Goal: Transaction & Acquisition: Book appointment/travel/reservation

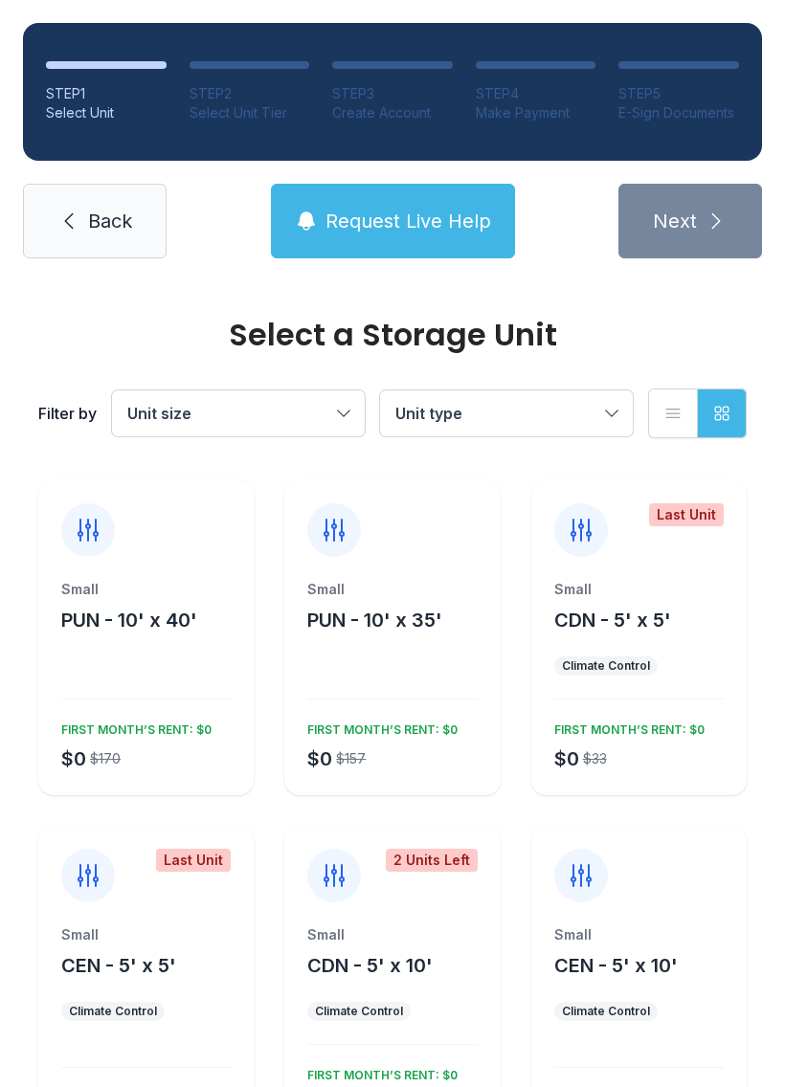
click at [287, 391] on button "Unit size" at bounding box center [238, 414] width 253 height 46
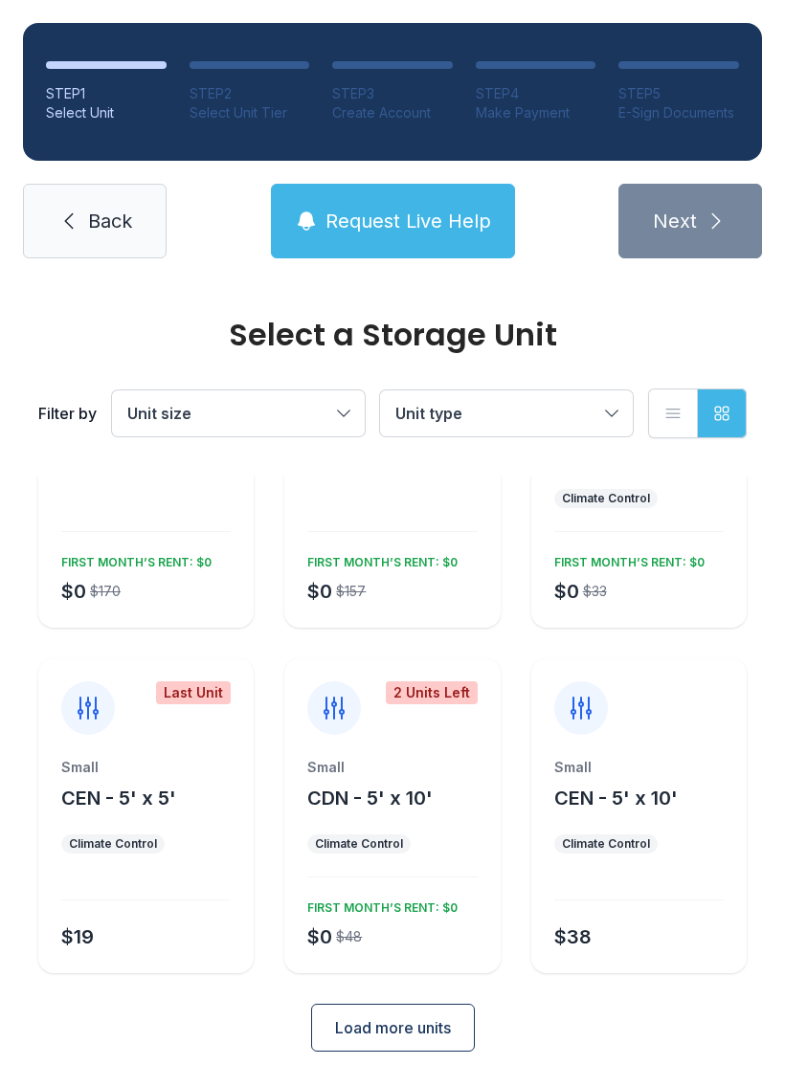
scroll to position [167, 0]
click at [394, 1051] on button "Load more units" at bounding box center [393, 1029] width 164 height 48
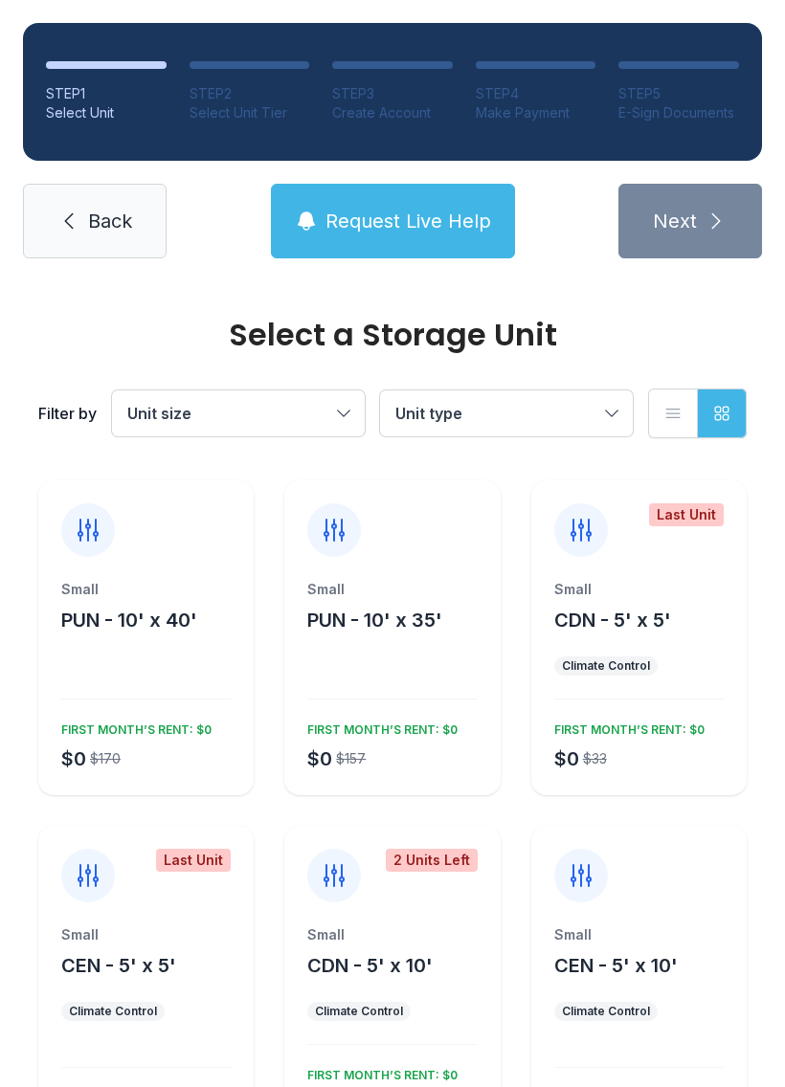
scroll to position [0, 0]
click at [417, 212] on span "Request Live Help" at bounding box center [408, 221] width 166 height 27
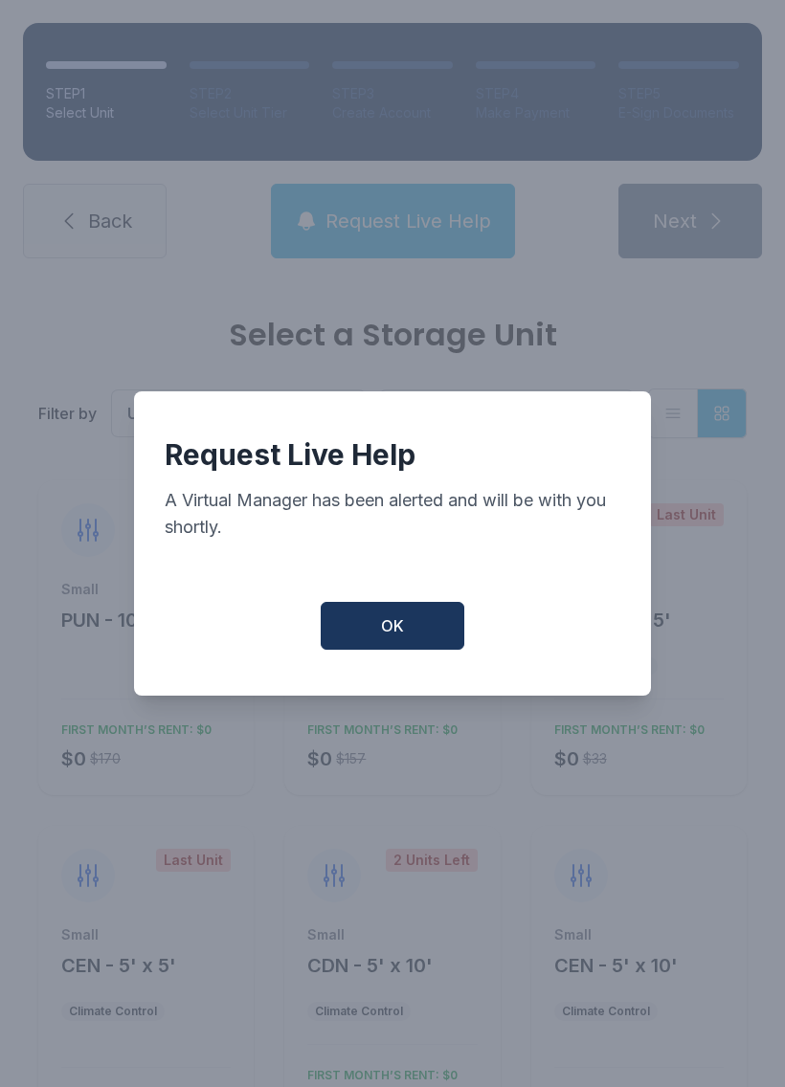
click at [410, 635] on button "OK" at bounding box center [393, 626] width 144 height 48
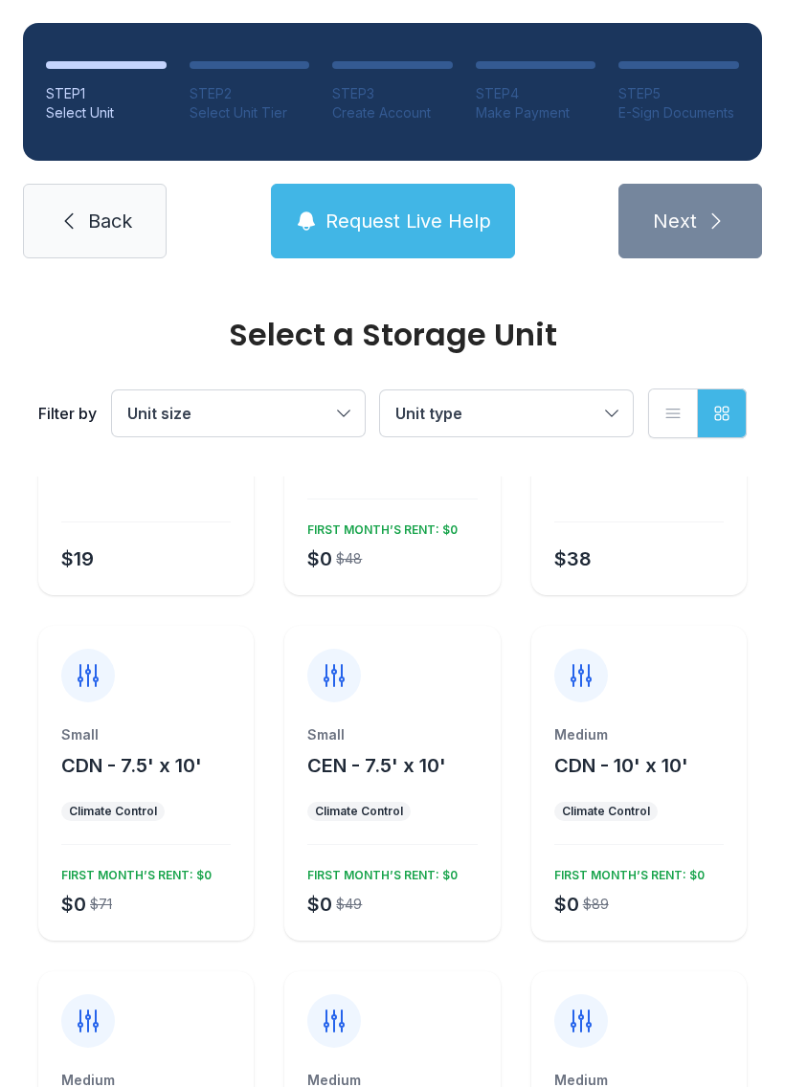
scroll to position [539, 0]
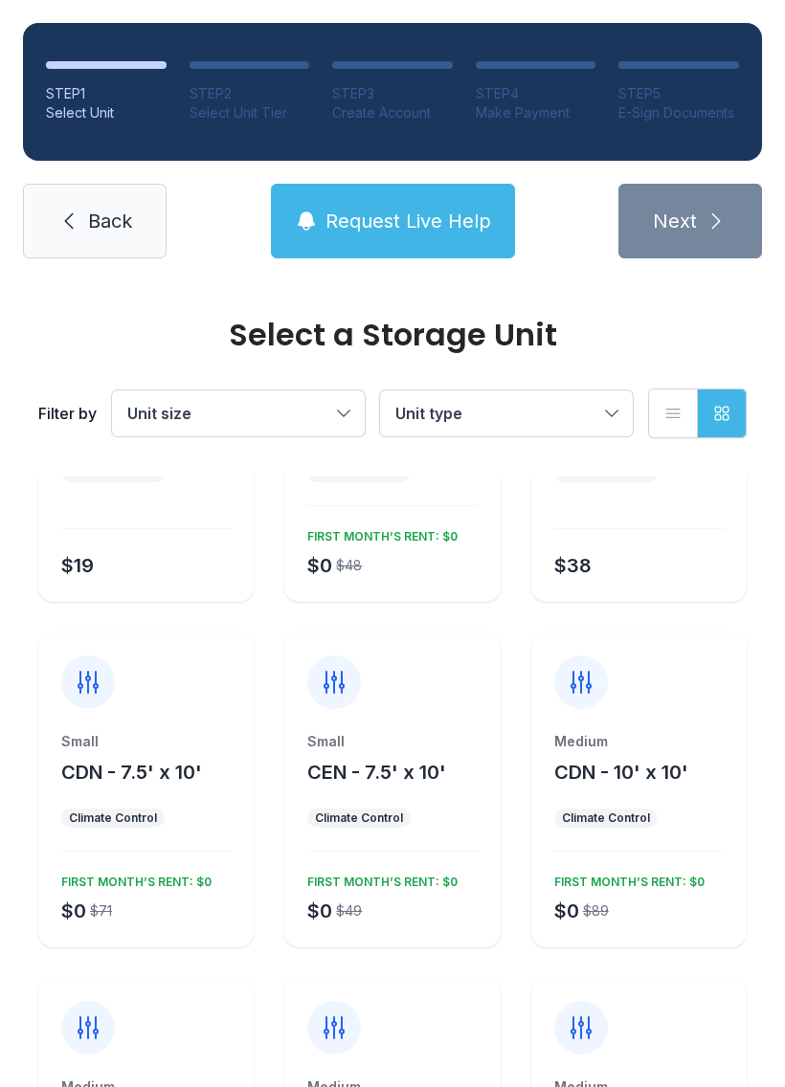
click at [424, 777] on span "CEN - 7.5' x 10'" at bounding box center [376, 772] width 139 height 23
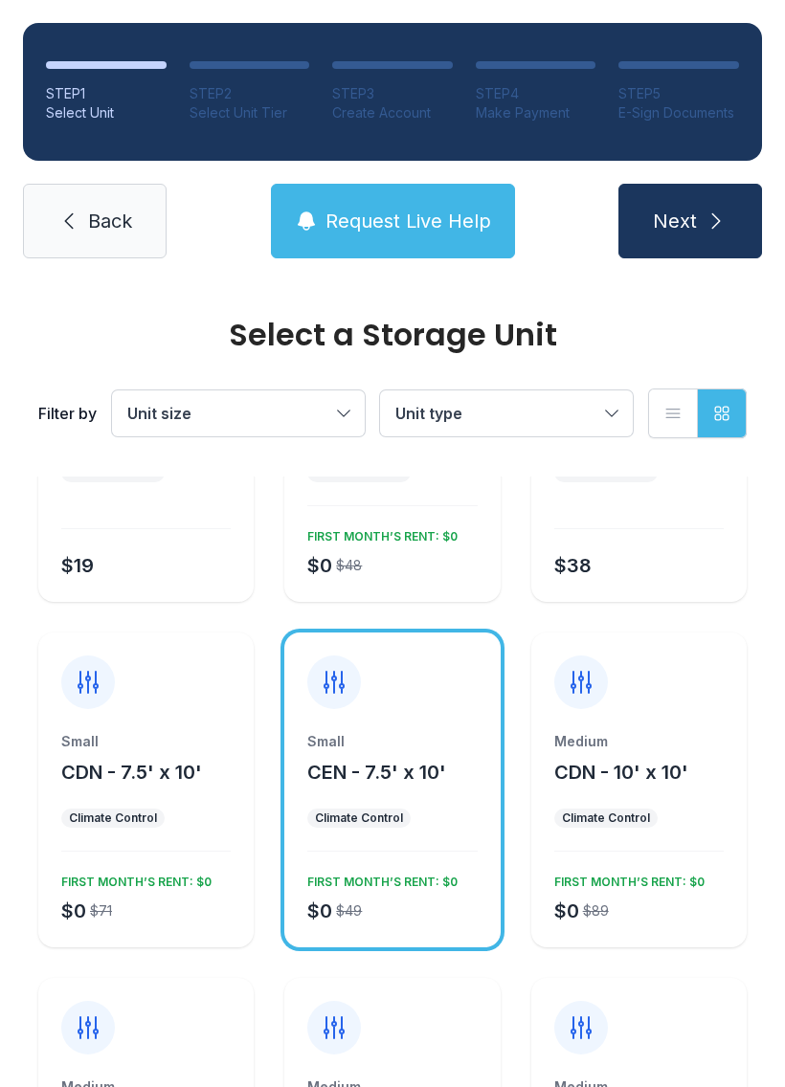
click at [719, 195] on button "Next" at bounding box center [690, 221] width 144 height 75
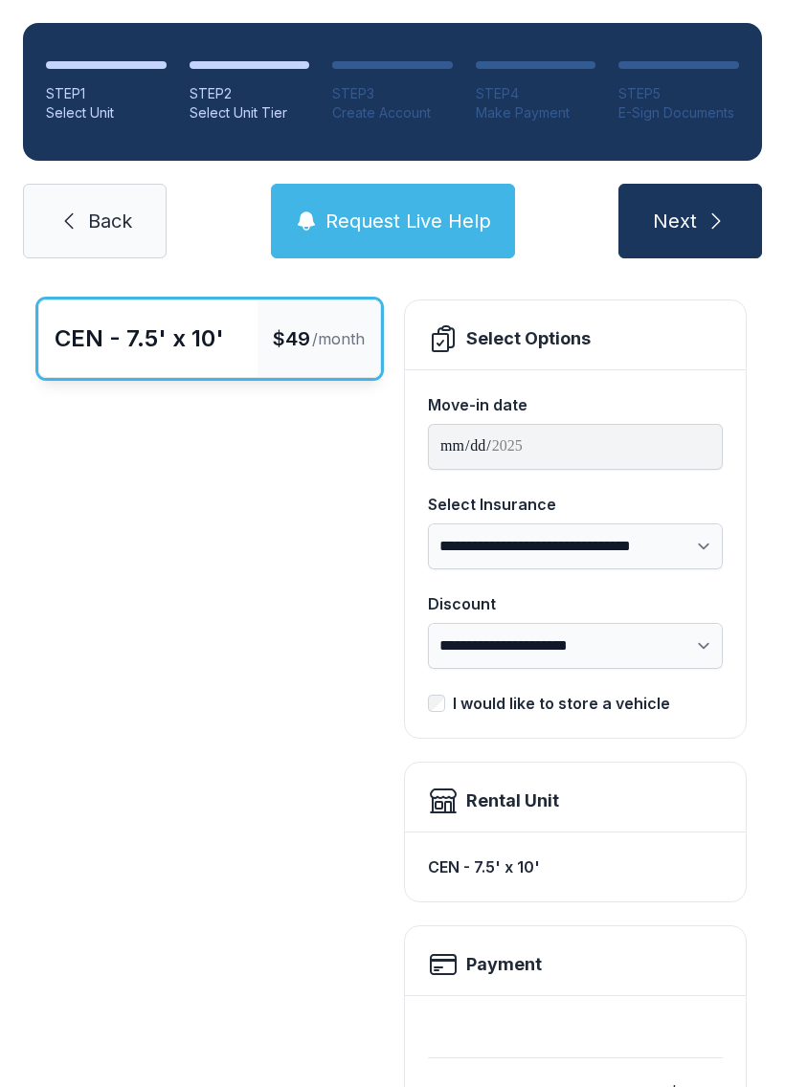
scroll to position [93, 0]
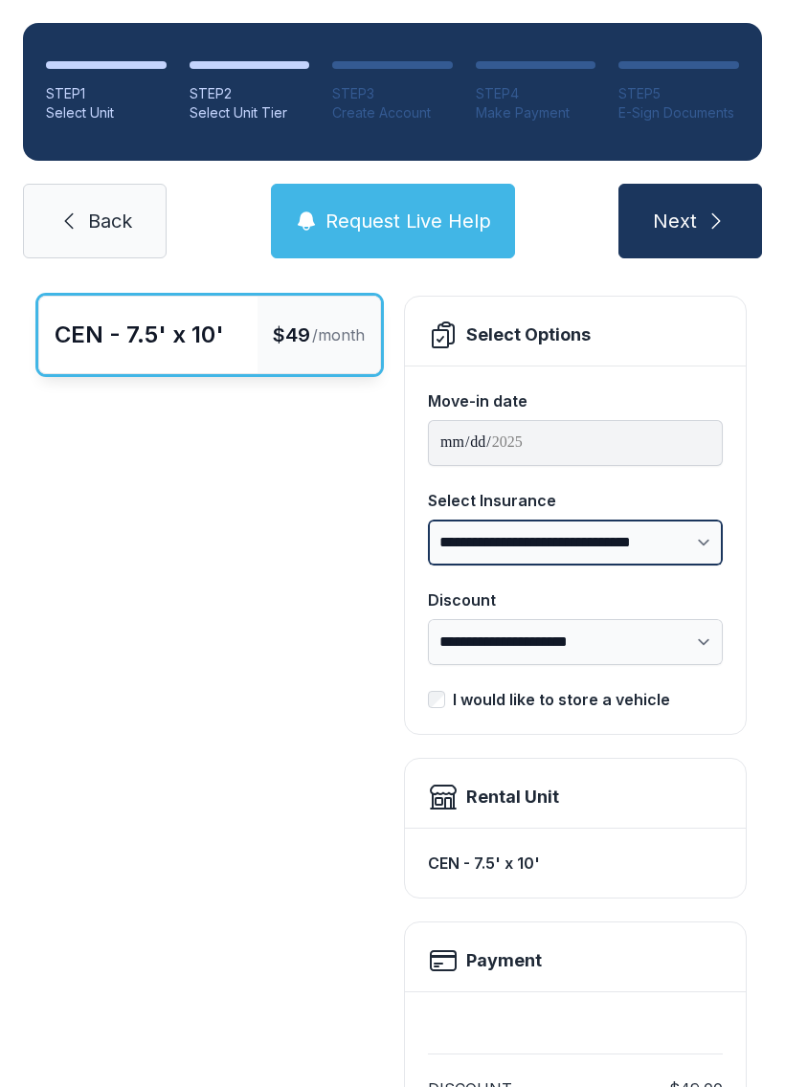
click at [684, 536] on select "**********" at bounding box center [575, 543] width 295 height 46
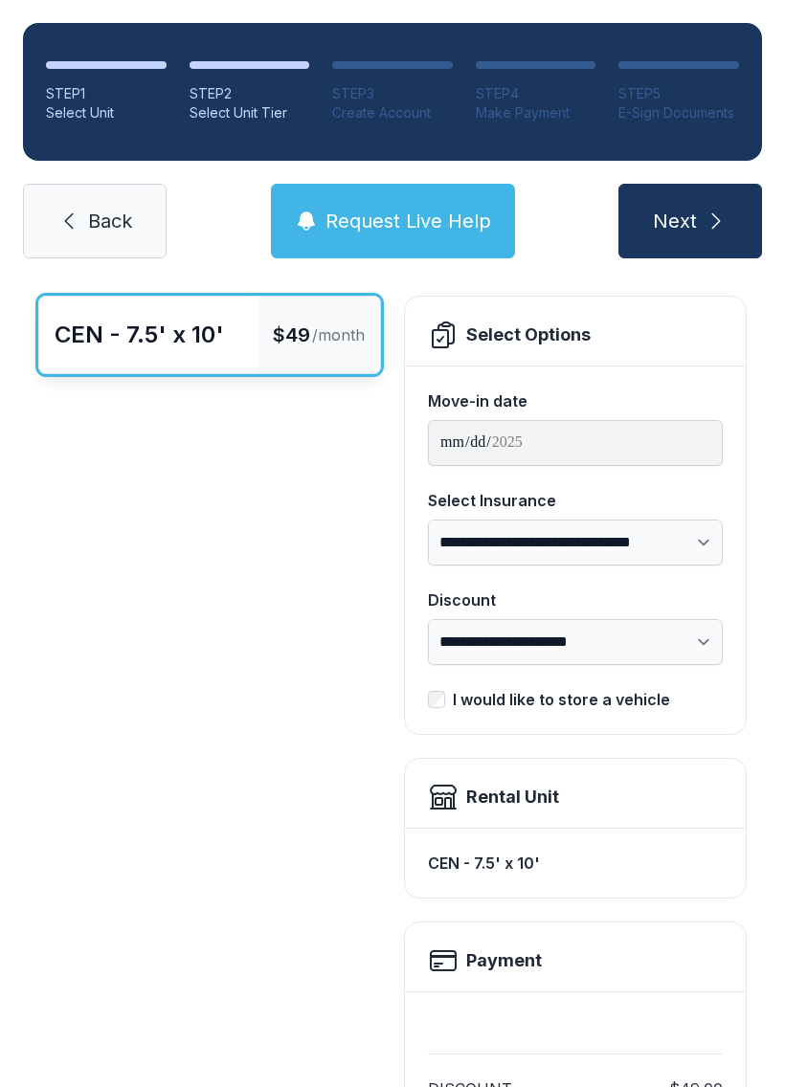
click at [689, 636] on select "**********" at bounding box center [575, 642] width 295 height 46
click at [696, 631] on select "**********" at bounding box center [575, 642] width 295 height 46
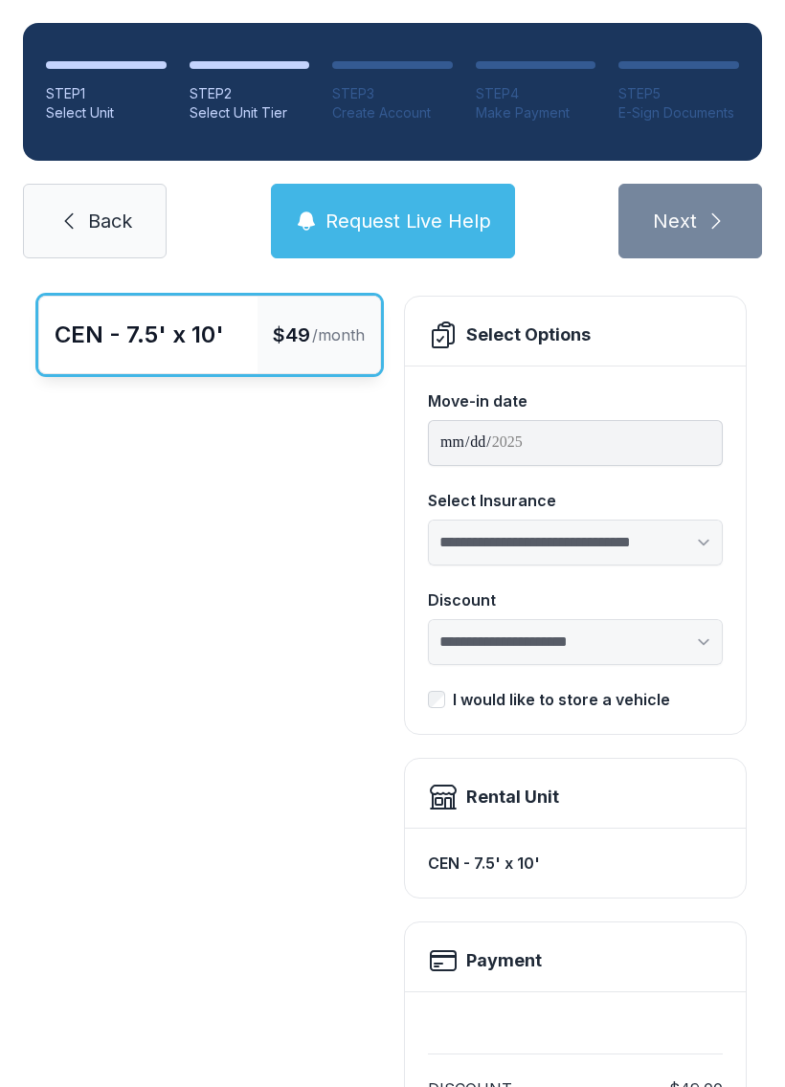
click at [301, 893] on div "CEN - 7.5' x 10' $49 /month" at bounding box center [209, 824] width 343 height 1056
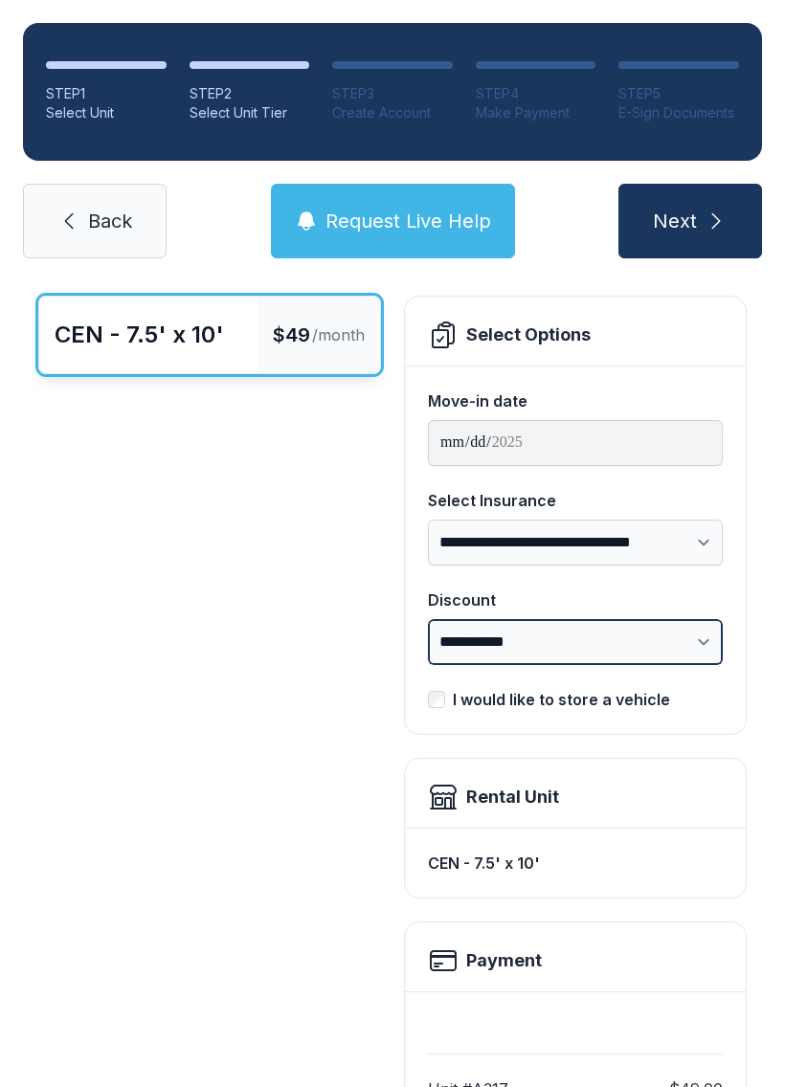
click at [713, 636] on select "**********" at bounding box center [575, 642] width 295 height 46
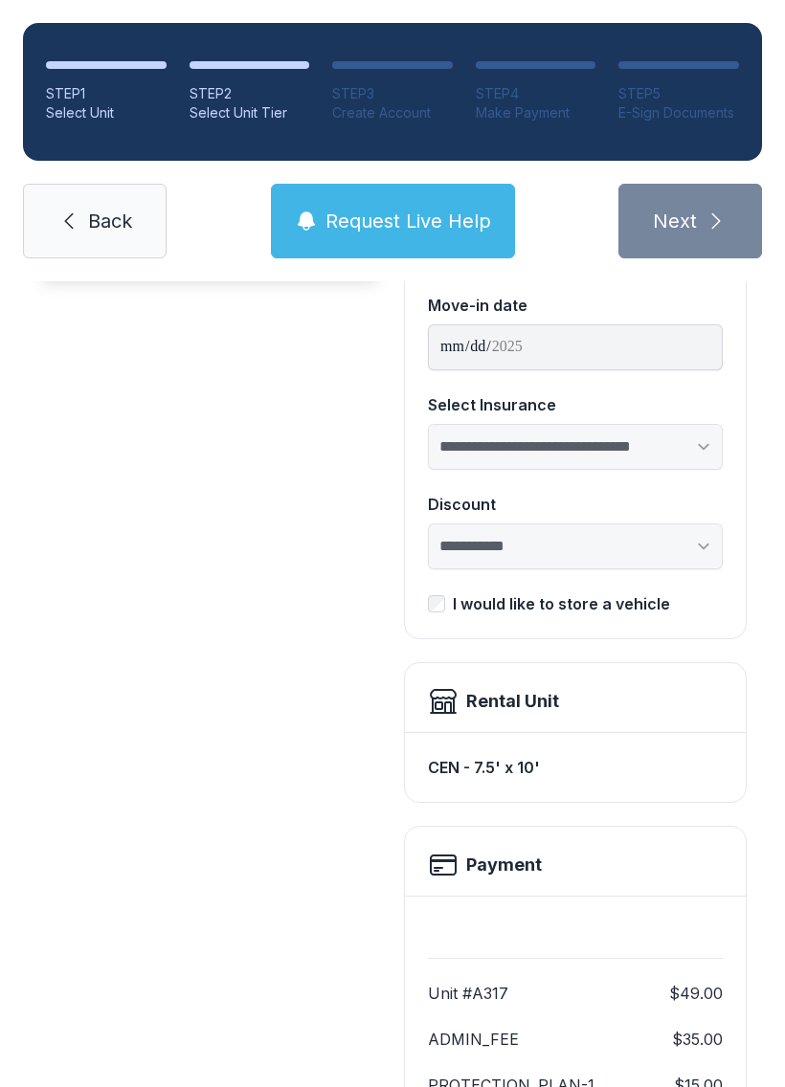
scroll to position [190, 0]
select select "**********"
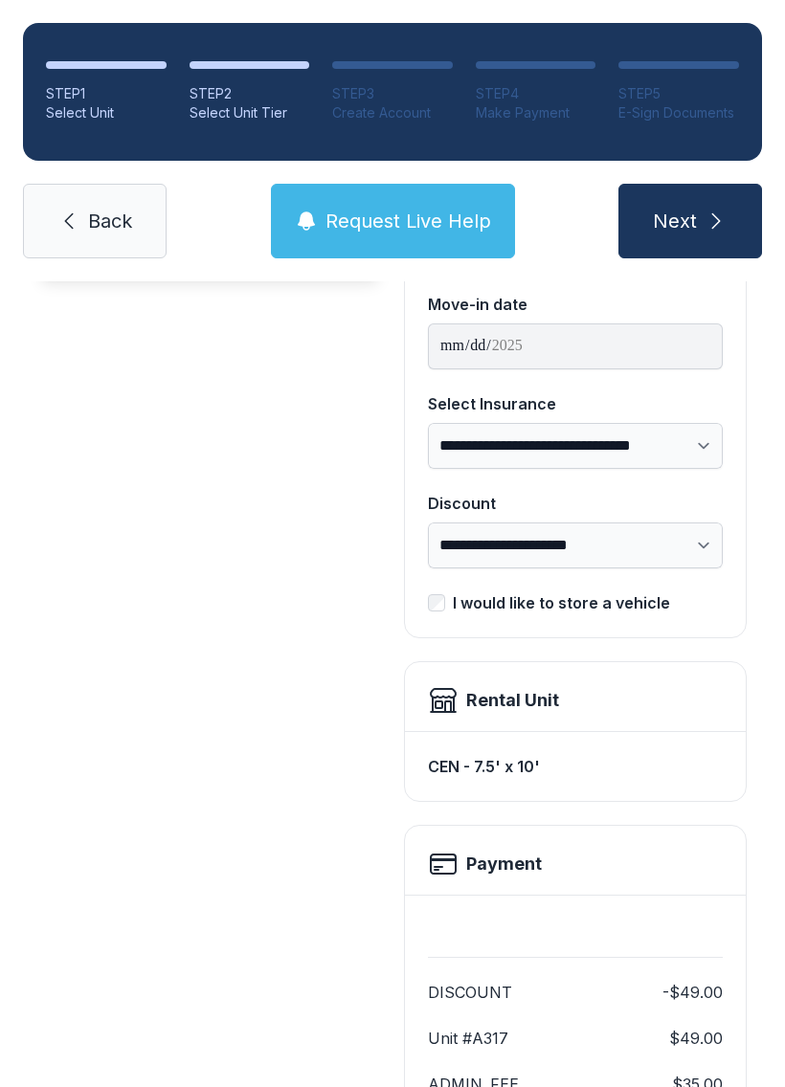
click at [727, 212] on button "Next" at bounding box center [690, 221] width 144 height 75
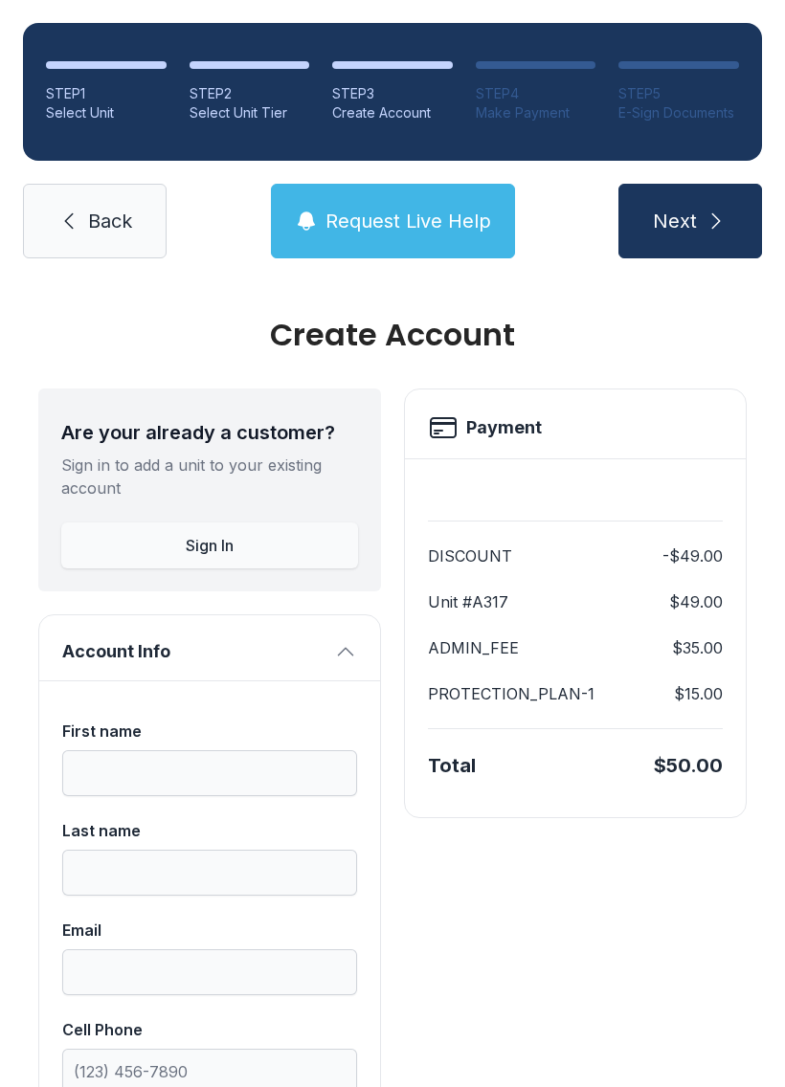
click at [129, 212] on span "Back" at bounding box center [110, 221] width 44 height 27
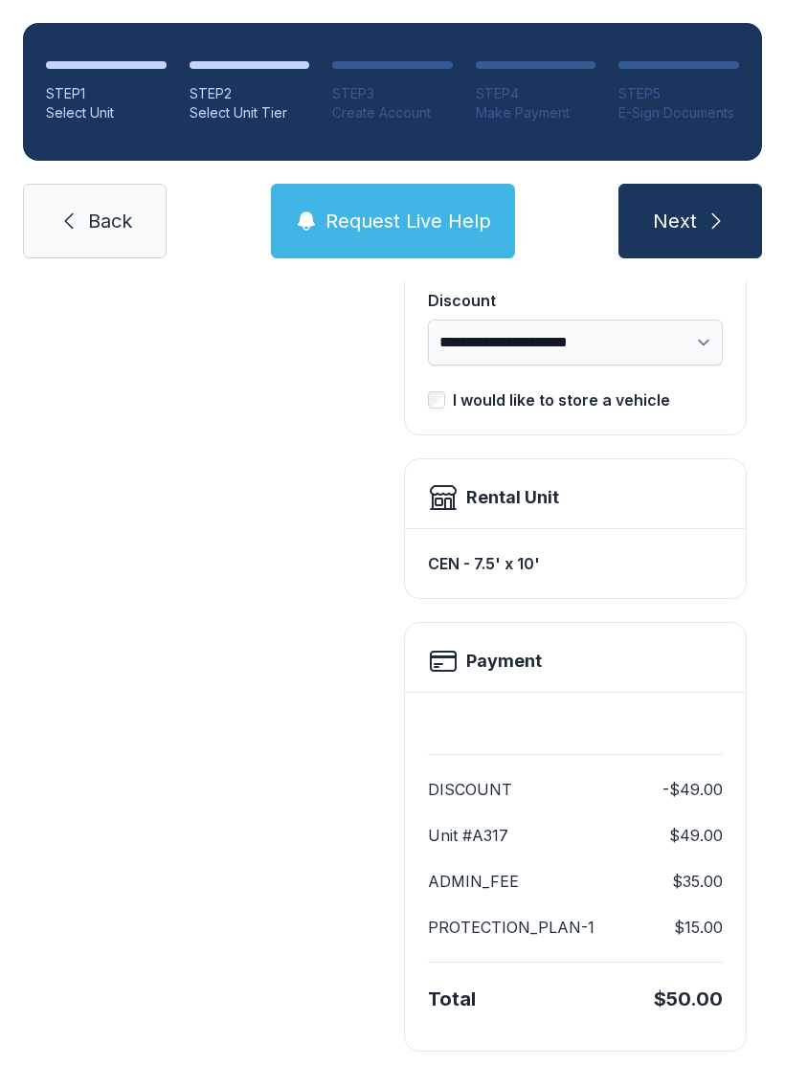
scroll to position [391, 0]
click at [98, 252] on link "Back" at bounding box center [95, 221] width 144 height 75
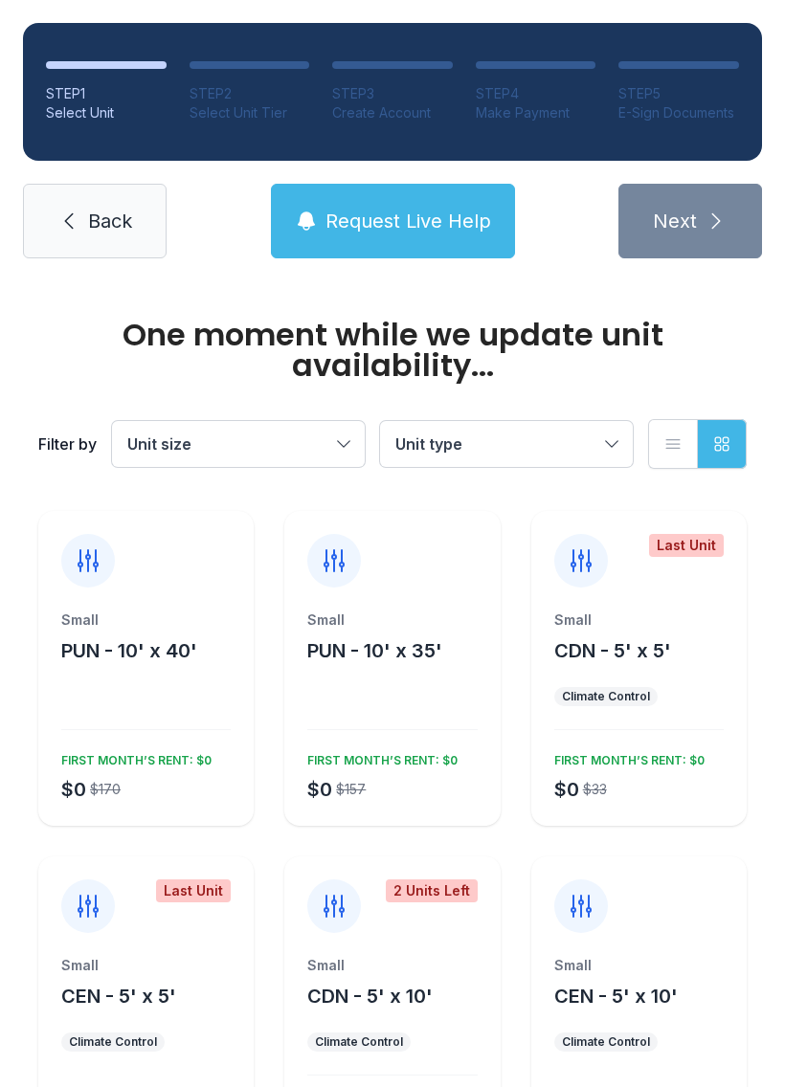
click at [664, 426] on button "List view" at bounding box center [673, 444] width 50 height 50
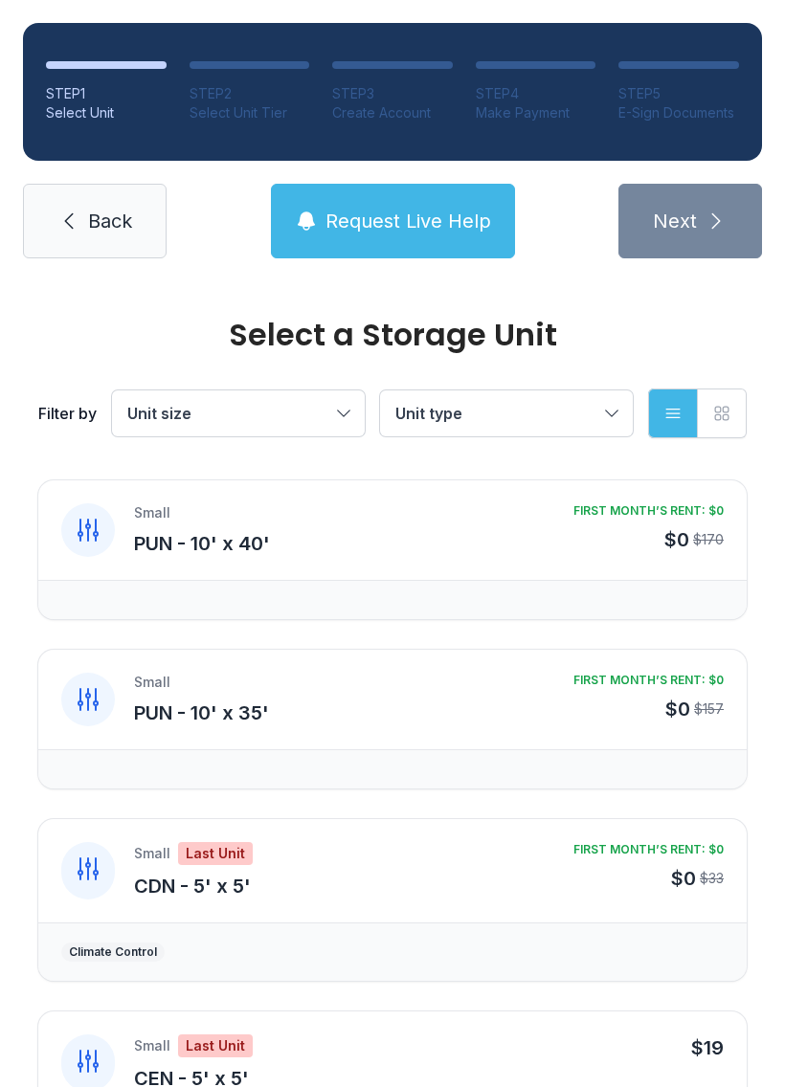
click at [345, 412] on button "Unit size" at bounding box center [238, 414] width 253 height 46
click at [585, 406] on span "Unit type" at bounding box center [496, 413] width 203 height 23
click at [665, 402] on button "List view" at bounding box center [673, 414] width 50 height 50
click at [669, 407] on icon "button" at bounding box center [672, 413] width 19 height 19
click at [731, 394] on button "Grid view" at bounding box center [722, 414] width 50 height 50
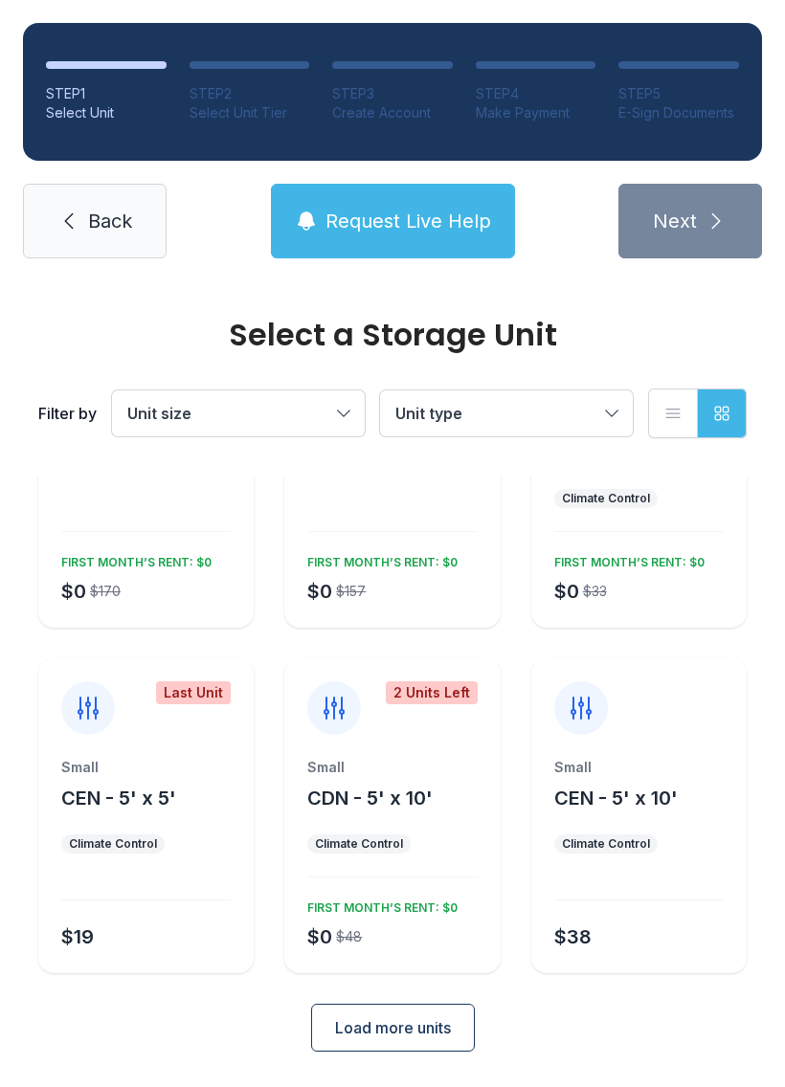
scroll to position [167, 0]
click at [379, 1041] on button "Load more units" at bounding box center [393, 1029] width 164 height 48
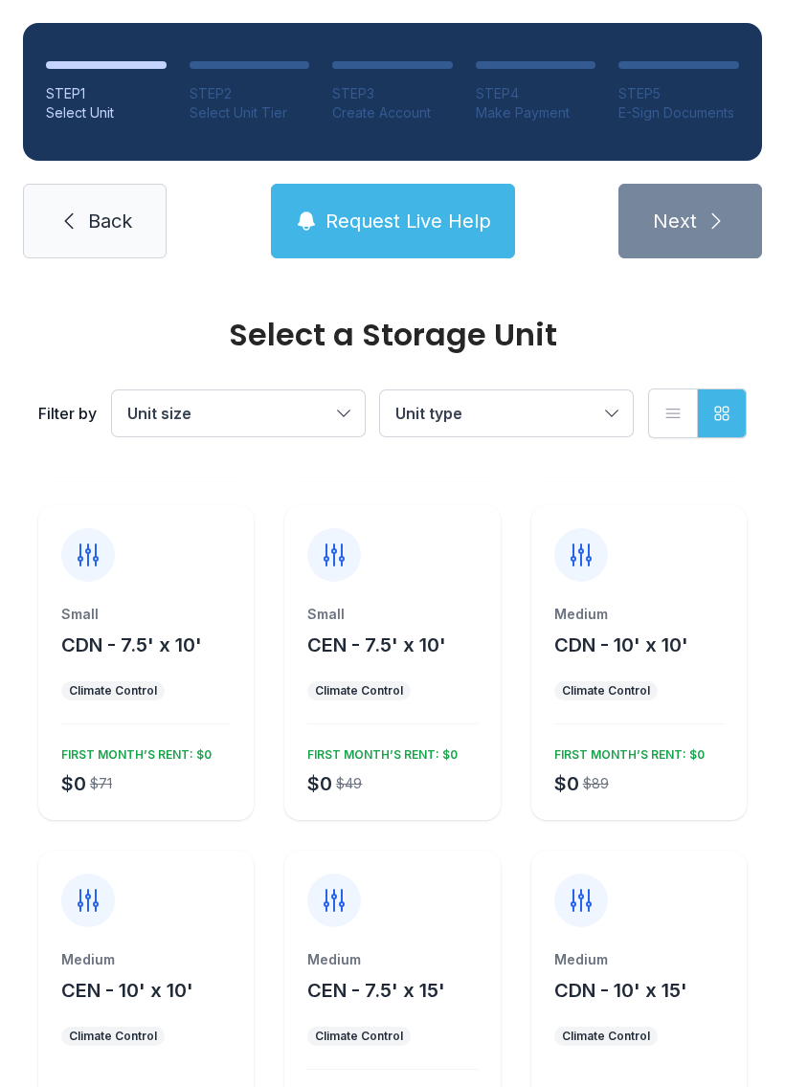
scroll to position [680, 0]
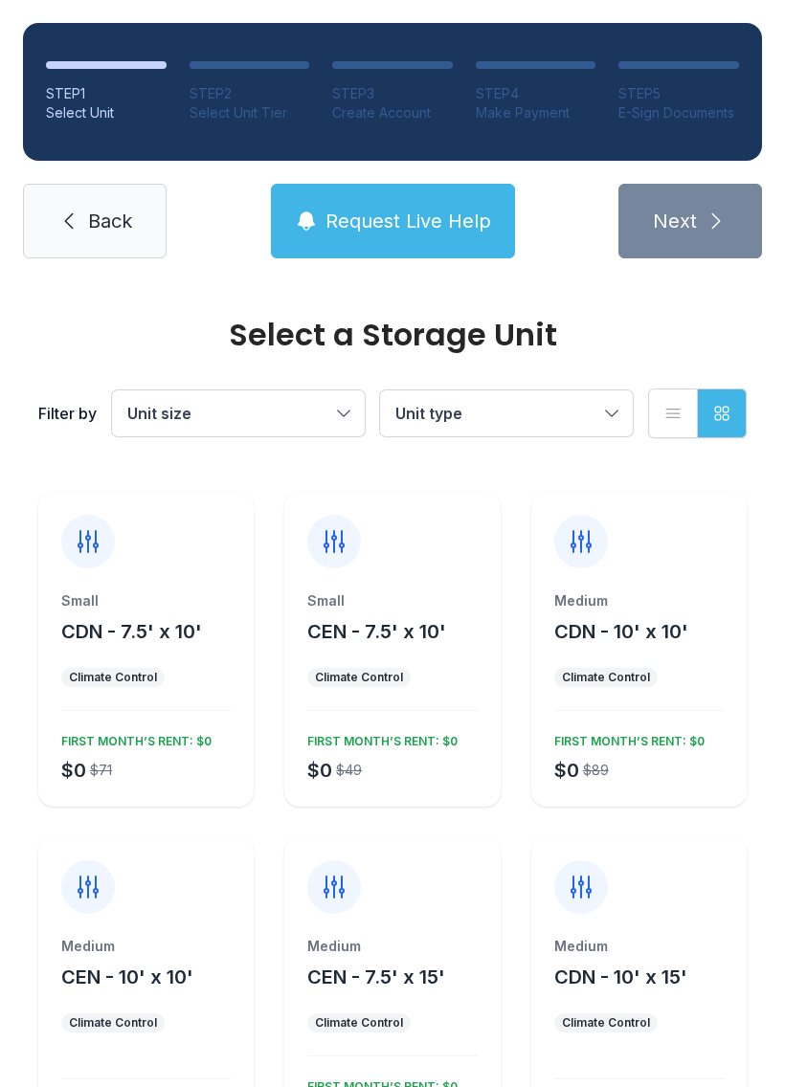
click at [652, 638] on span "CDN - 10' x 10'" at bounding box center [621, 631] width 134 height 23
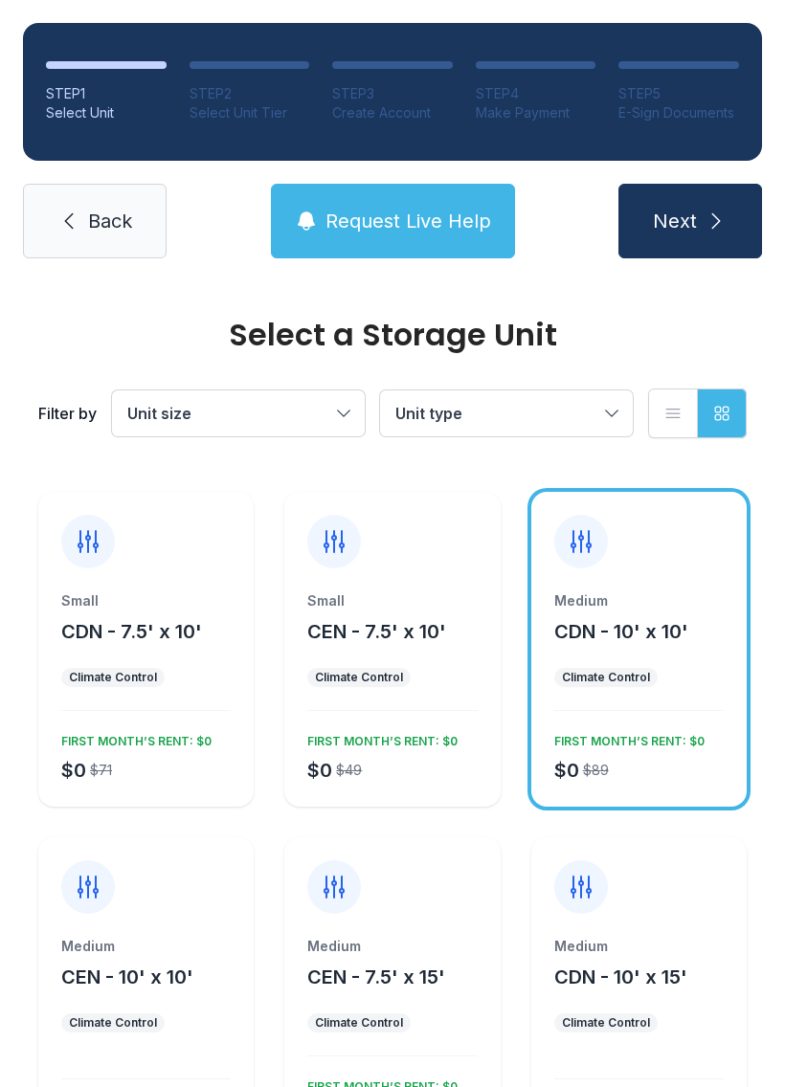
click at [624, 707] on div "Medium CDN - 10' x 10' Climate Control $0 $89 FIRST MONTH’S RENT: $0" at bounding box center [638, 699] width 215 height 215
click at [661, 659] on div "Medium CDN - 10' x 10' Climate Control $0 $89 FIRST MONTH’S RENT: $0" at bounding box center [638, 699] width 215 height 215
click at [727, 209] on button "Next" at bounding box center [690, 221] width 144 height 75
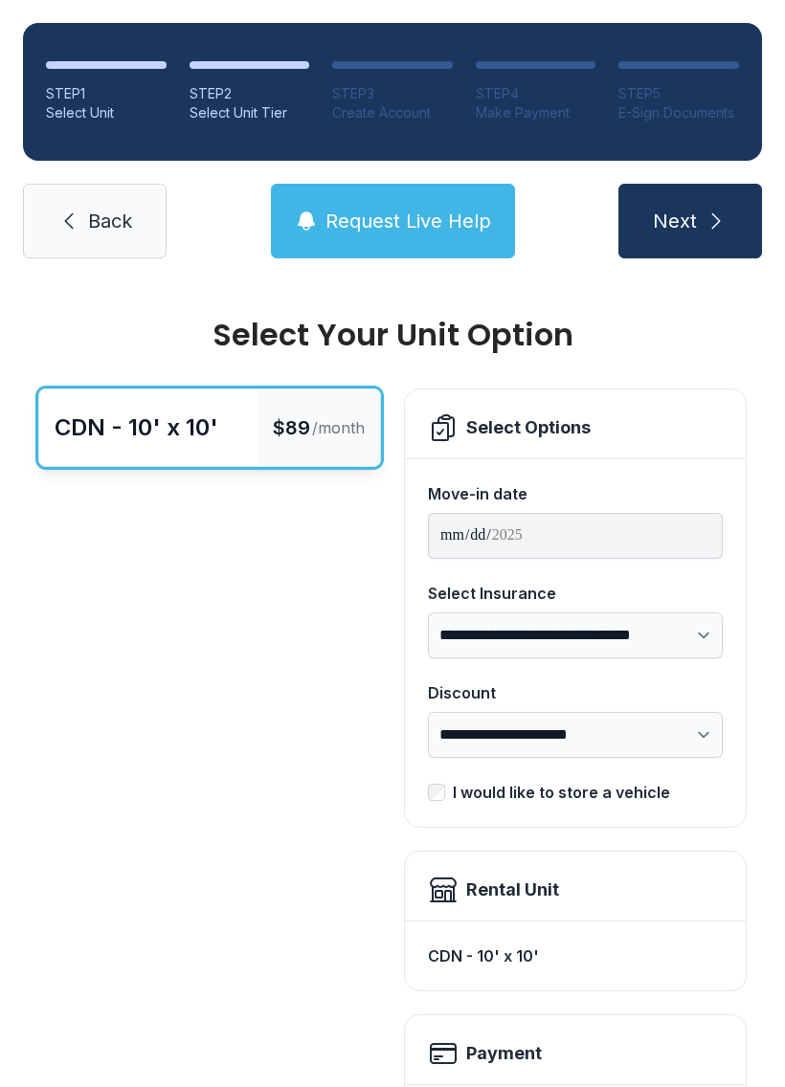
click at [689, 225] on span "Next" at bounding box center [675, 221] width 44 height 27
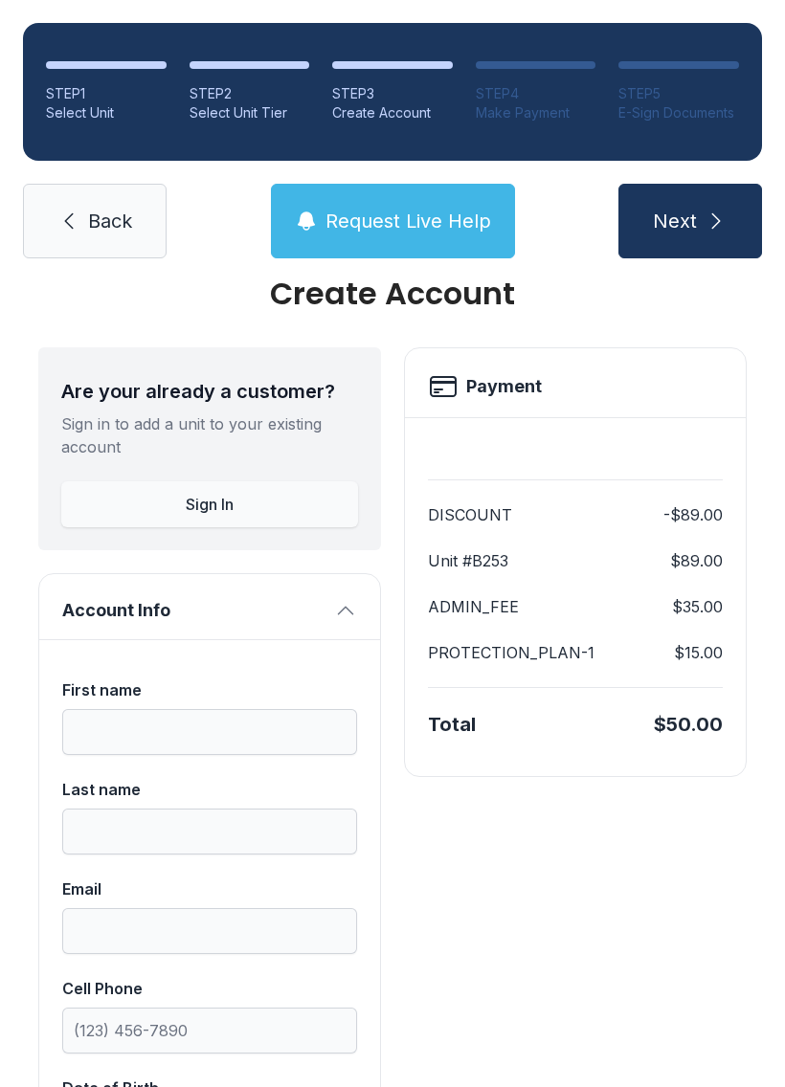
scroll to position [45, 0]
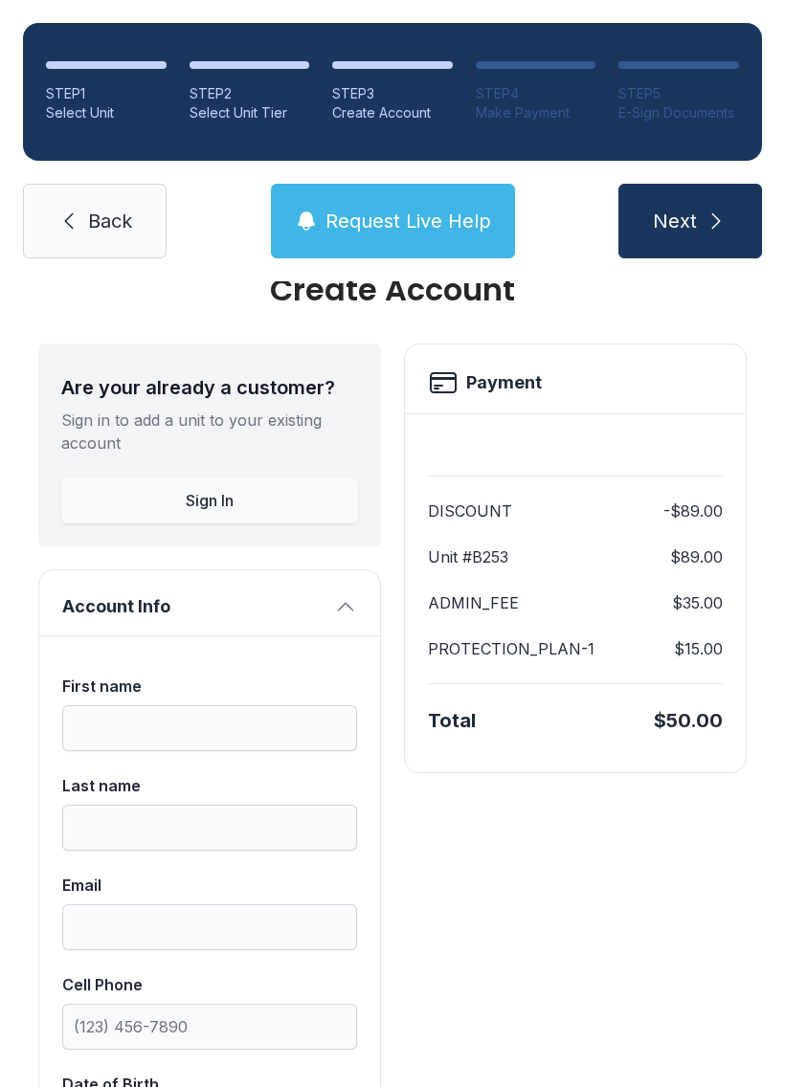
click at [509, 545] on dl "DISCOUNT -$89.00 Unit #B253 $89.00 ADMIN_FEE $35.00 PROTECTION_PLAN-1 $15.00" at bounding box center [575, 580] width 295 height 161
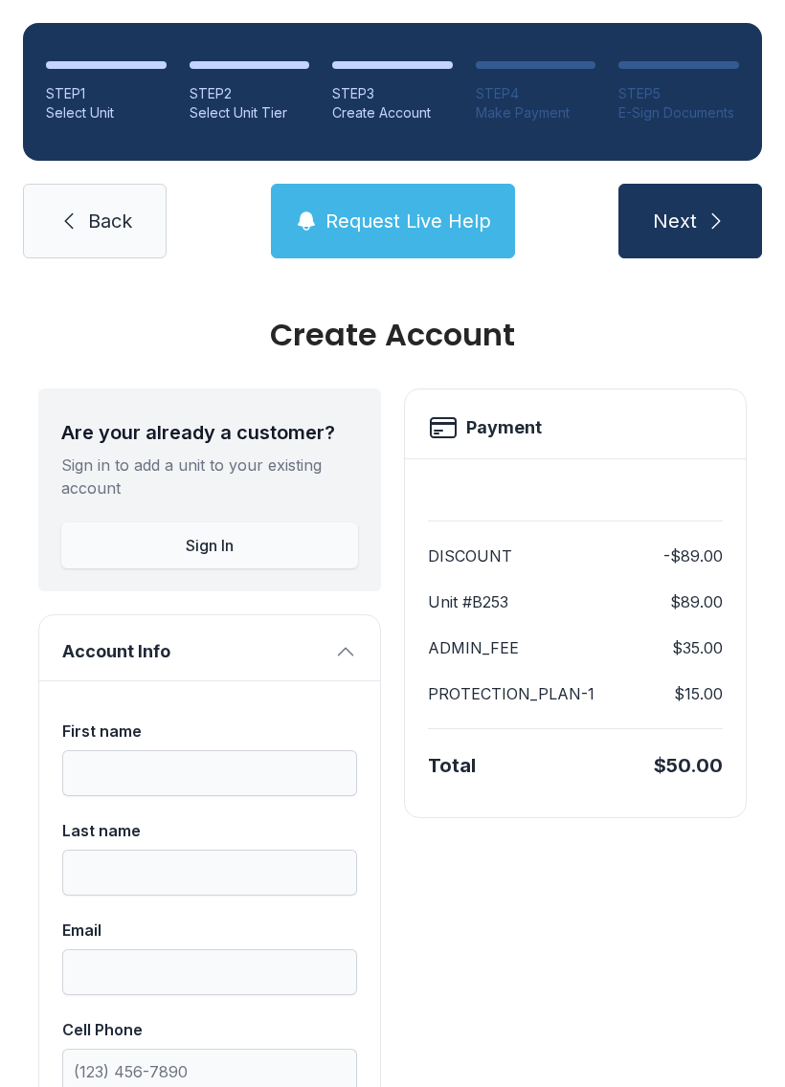
scroll to position [0, 0]
click at [97, 220] on span "Back" at bounding box center [110, 221] width 44 height 27
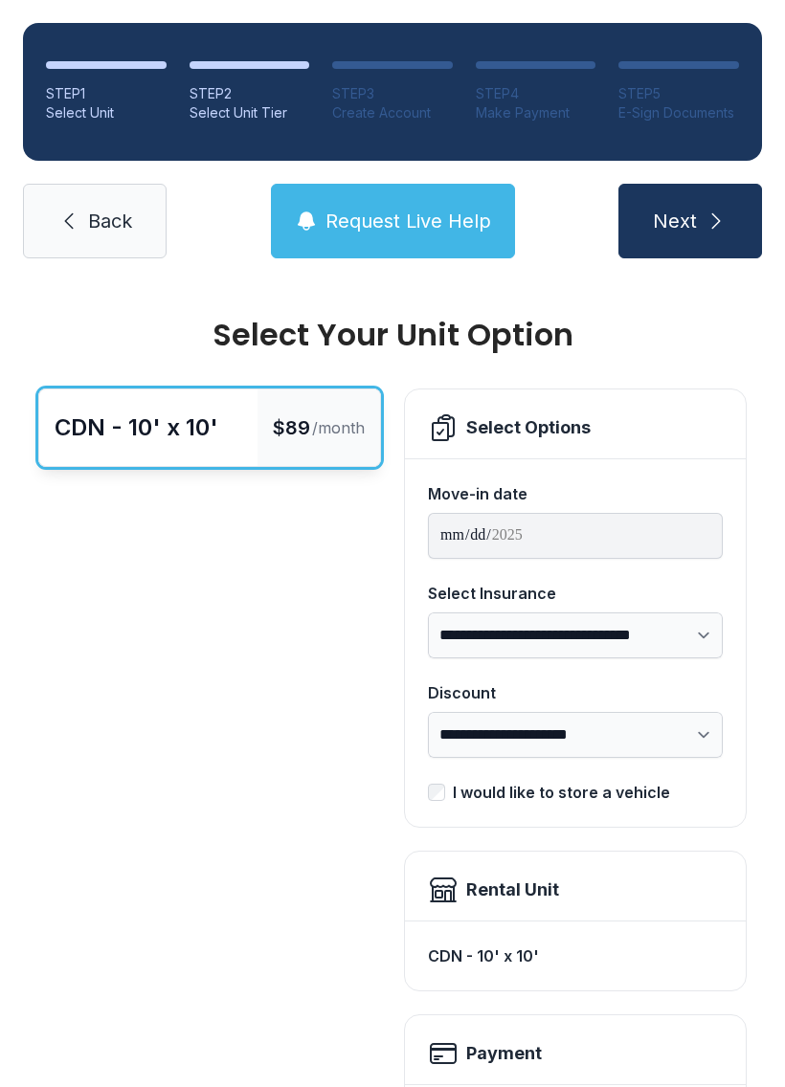
click at [694, 221] on span "Next" at bounding box center [675, 221] width 44 height 27
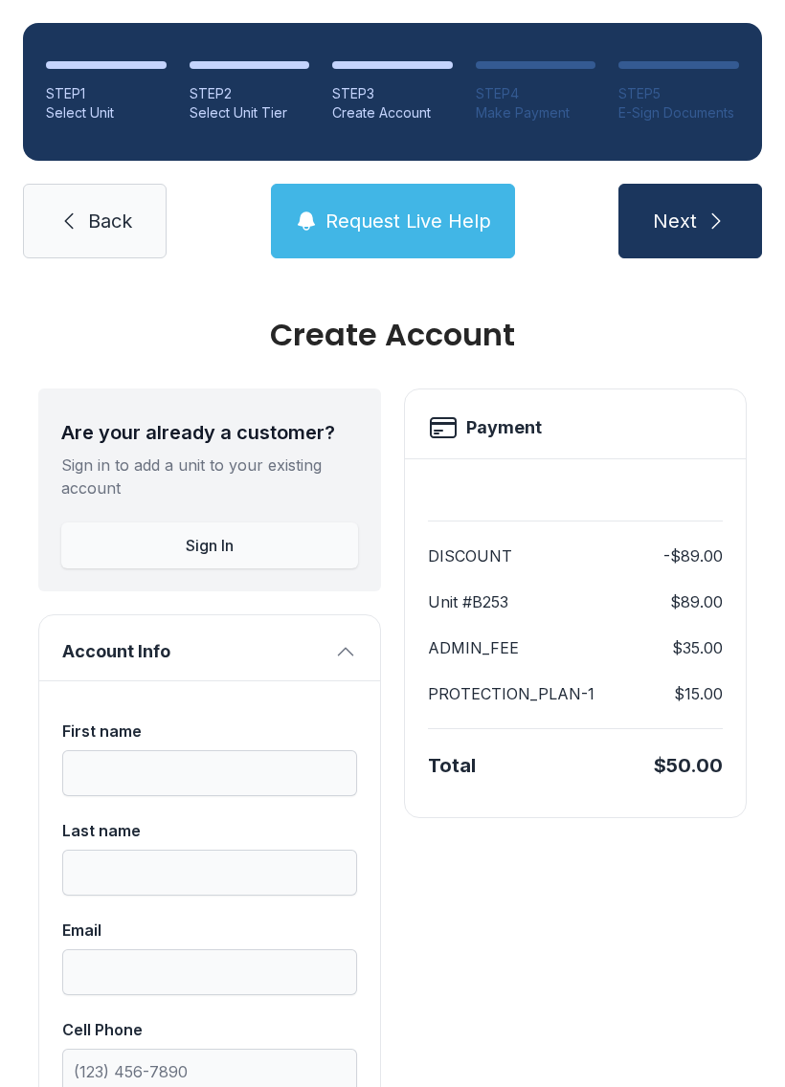
click at [549, 610] on div "Unit #B253 $89.00" at bounding box center [575, 602] width 295 height 23
click at [508, 762] on div "Total $50.00" at bounding box center [575, 765] width 295 height 27
click at [621, 566] on div "DISCOUNT -$89.00" at bounding box center [575, 556] width 295 height 23
click at [570, 553] on div "DISCOUNT -$89.00" at bounding box center [575, 556] width 295 height 23
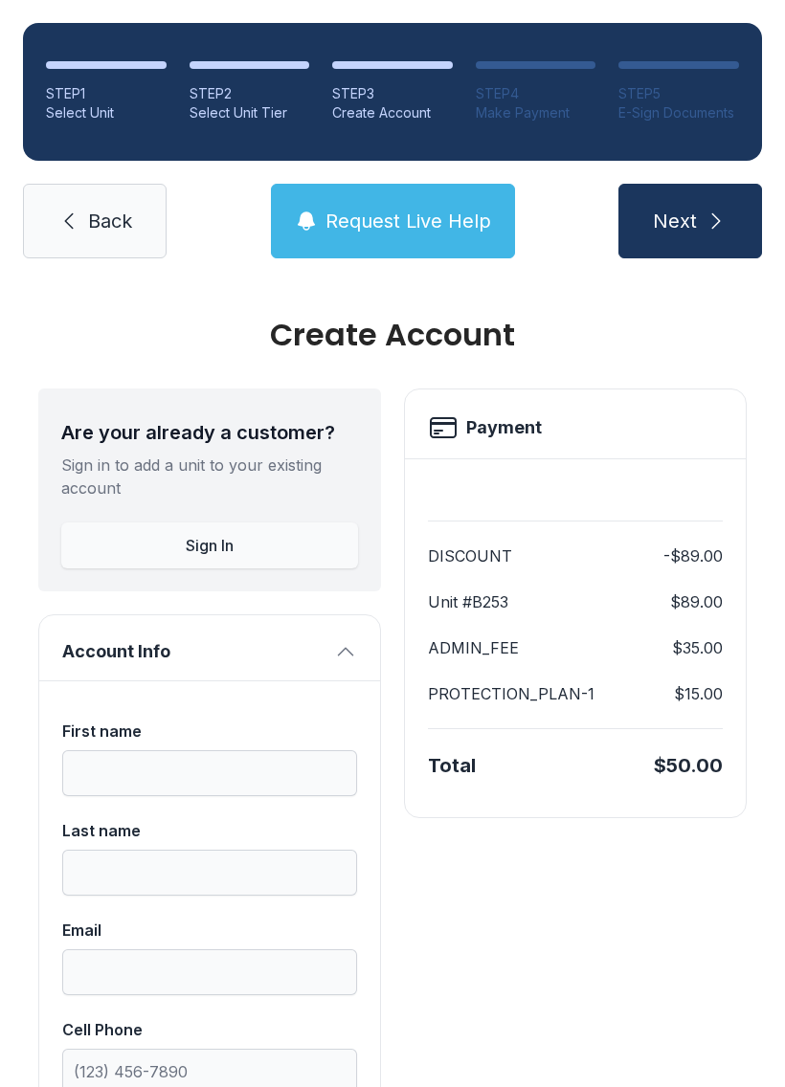
click at [554, 498] on div at bounding box center [575, 498] width 295 height 46
click at [452, 218] on span "Request Live Help" at bounding box center [408, 221] width 166 height 27
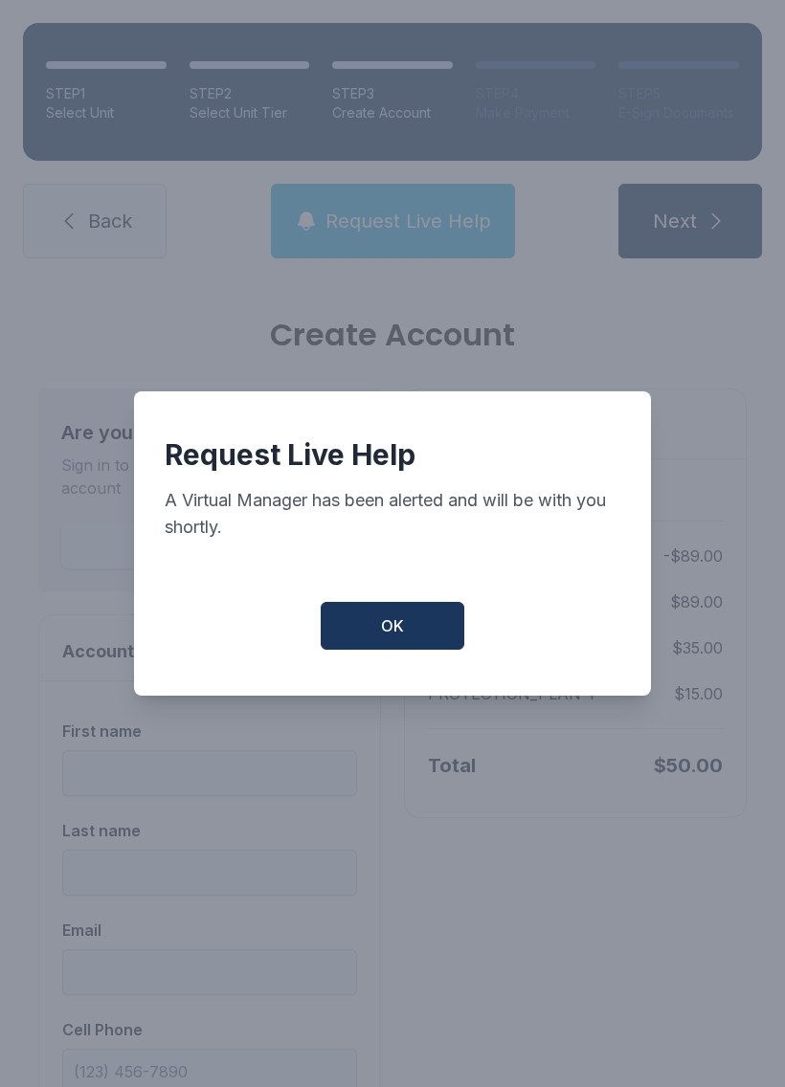
click at [410, 637] on button "OK" at bounding box center [393, 626] width 144 height 48
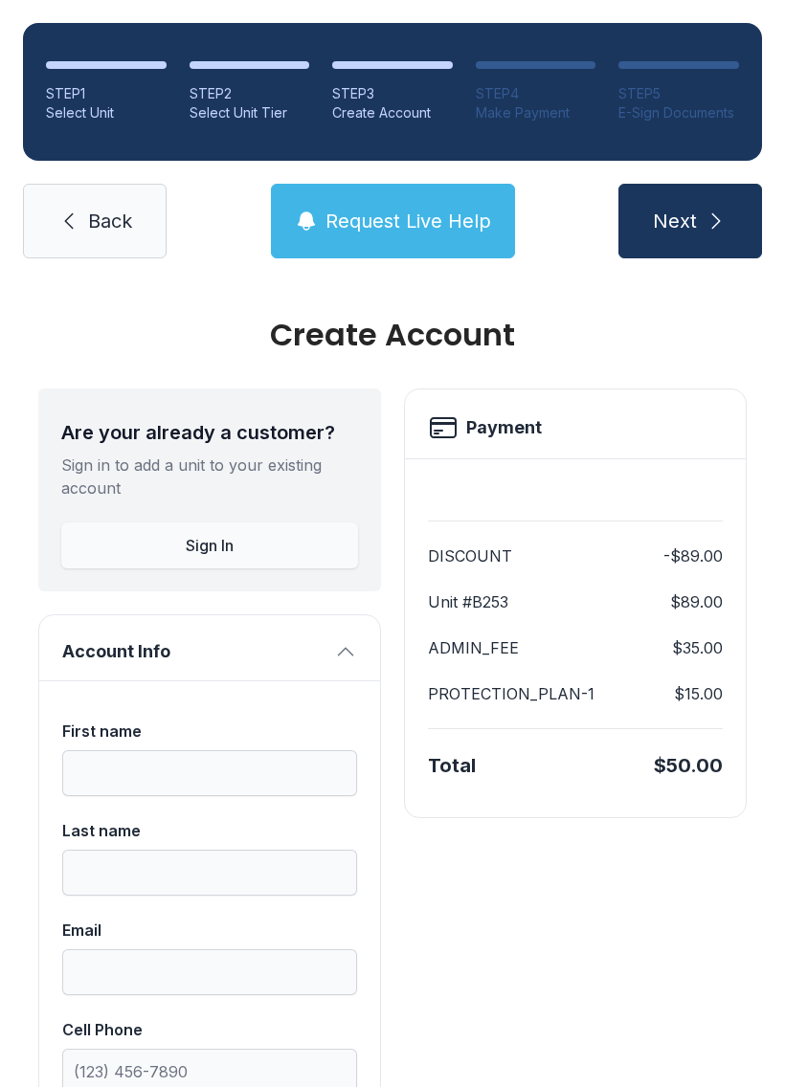
click at [549, 650] on div "ADMIN_FEE $35.00" at bounding box center [575, 648] width 295 height 23
click at [75, 95] on div "STEP 1" at bounding box center [106, 93] width 121 height 19
click at [103, 228] on span "Back" at bounding box center [110, 221] width 44 height 27
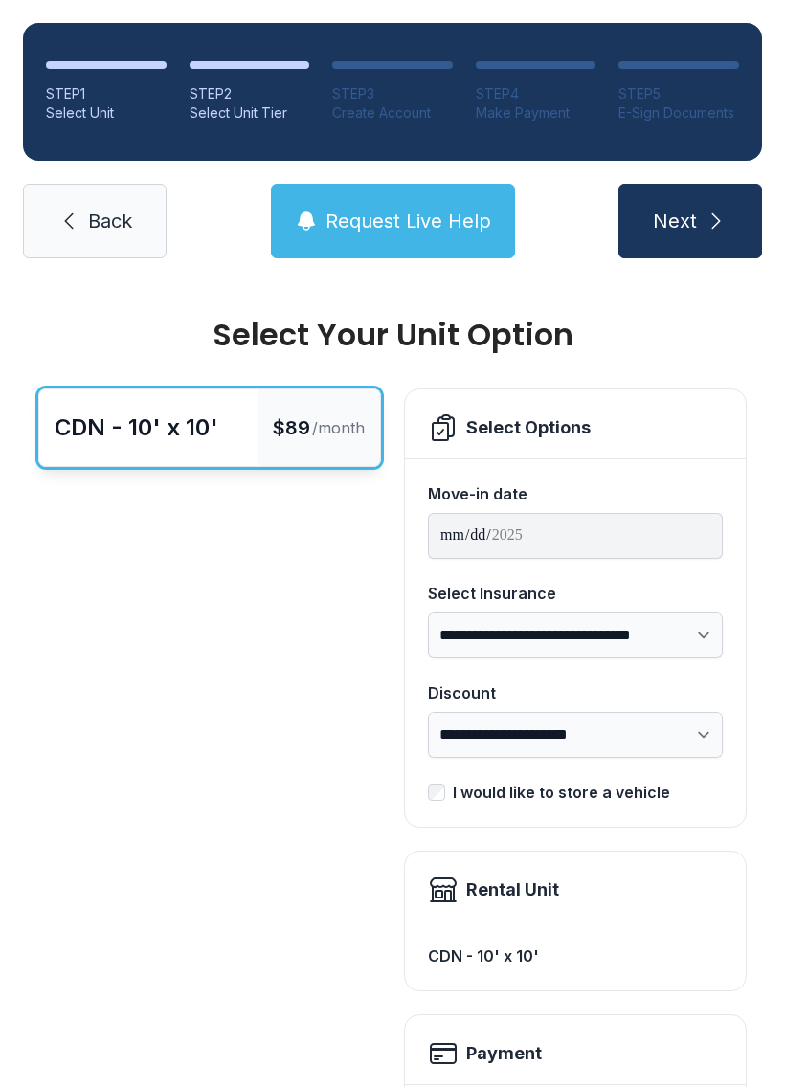
click at [103, 238] on link "Back" at bounding box center [95, 221] width 144 height 75
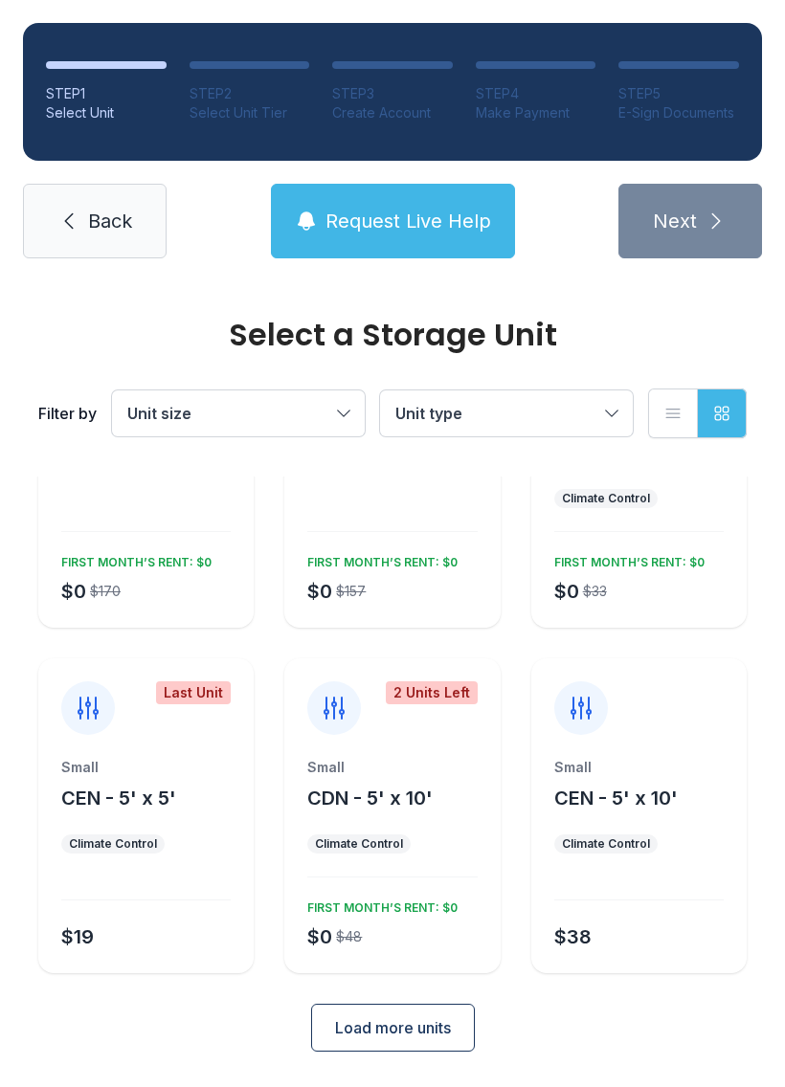
scroll to position [167, 0]
click at [405, 1034] on span "Load more units" at bounding box center [393, 1028] width 116 height 23
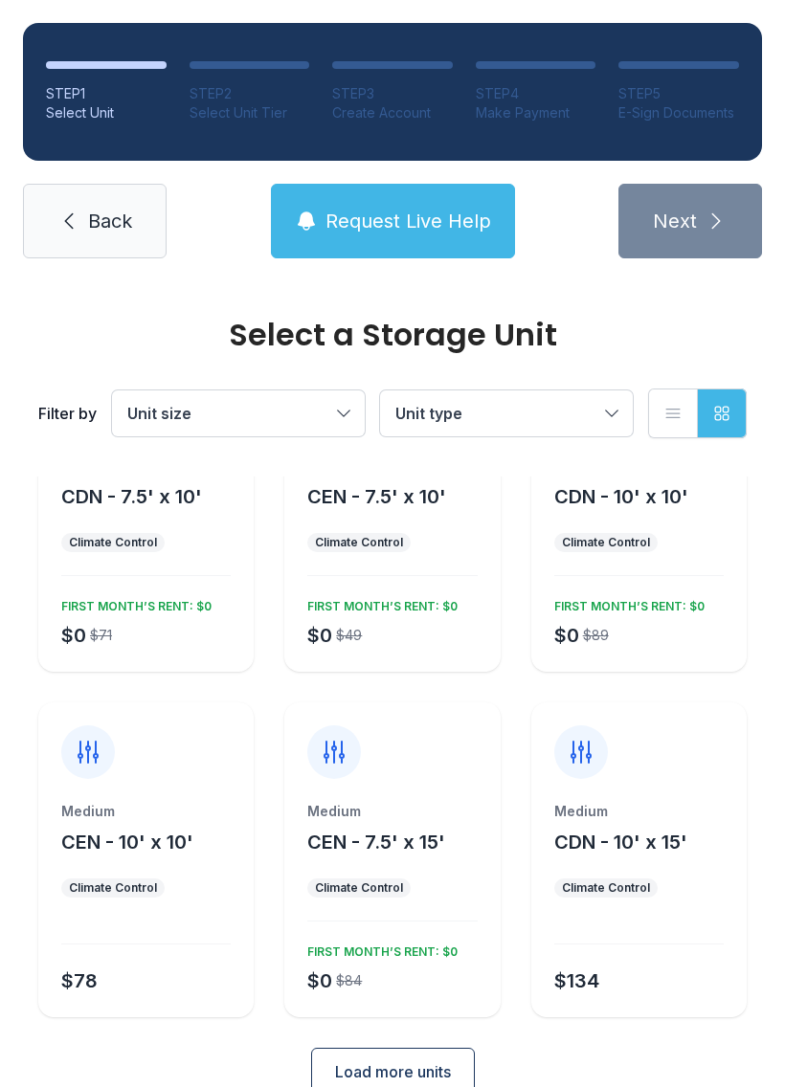
scroll to position [813, 0]
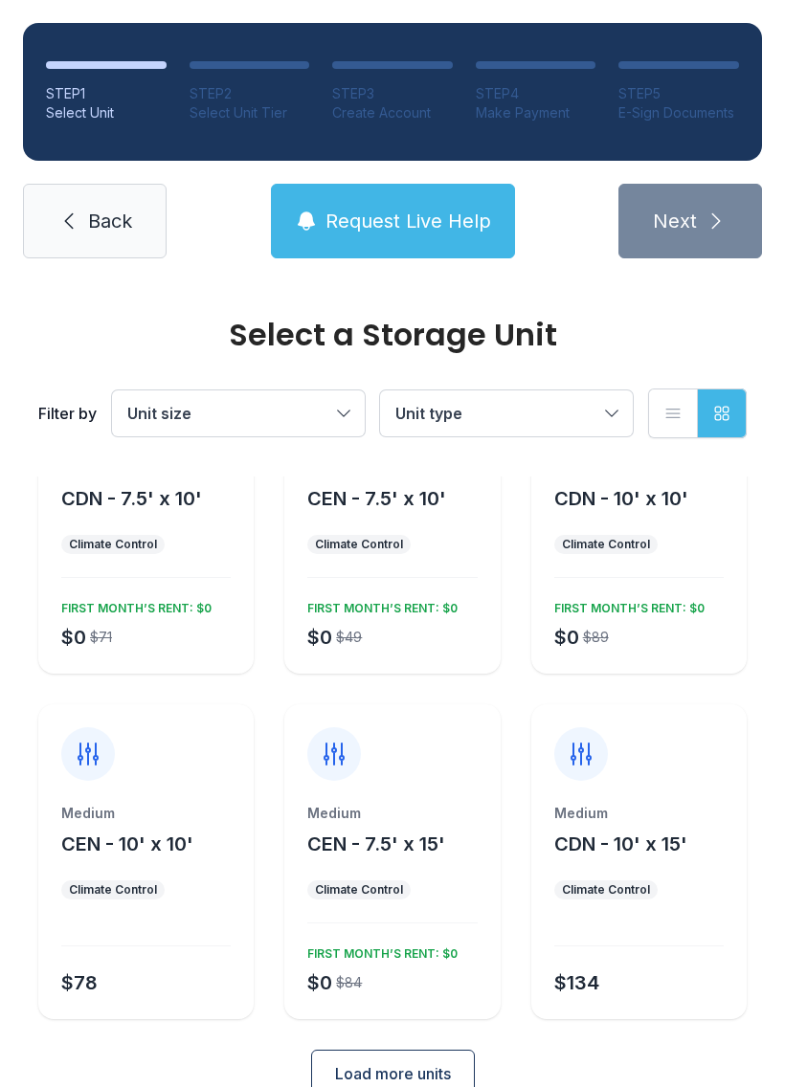
click at [162, 833] on span "CEN - 10' x 10'" at bounding box center [127, 844] width 132 height 23
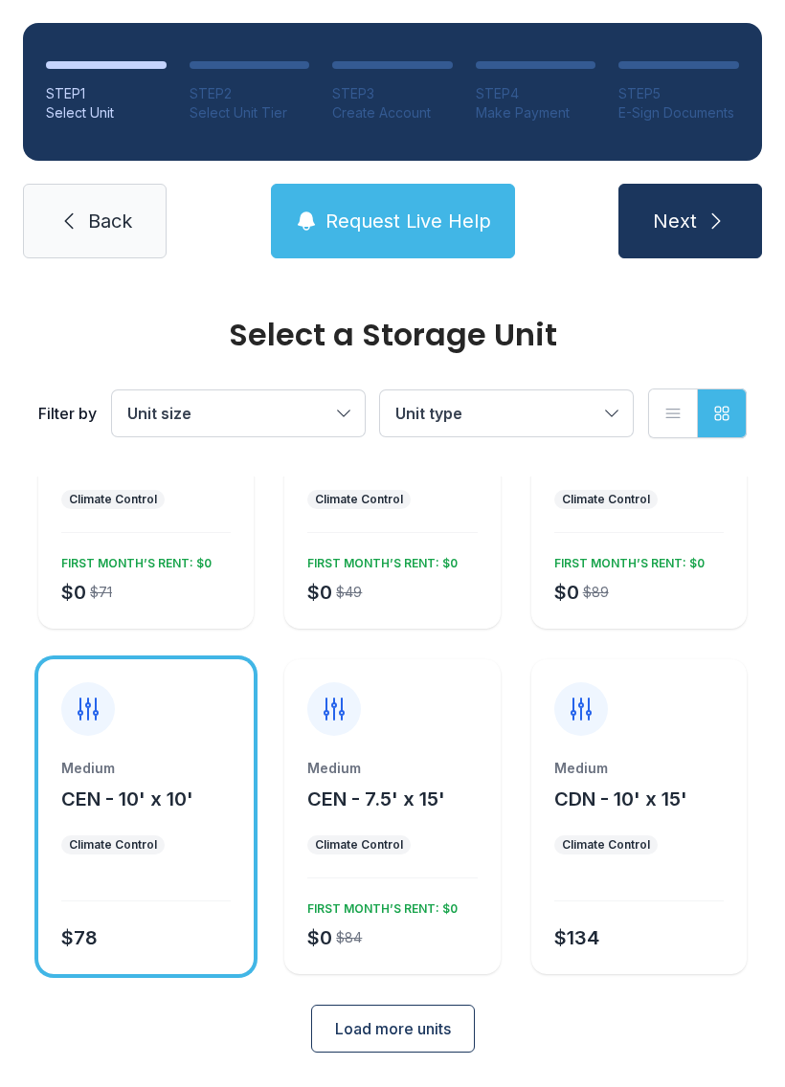
click at [424, 1024] on span "Load more units" at bounding box center [393, 1028] width 116 height 23
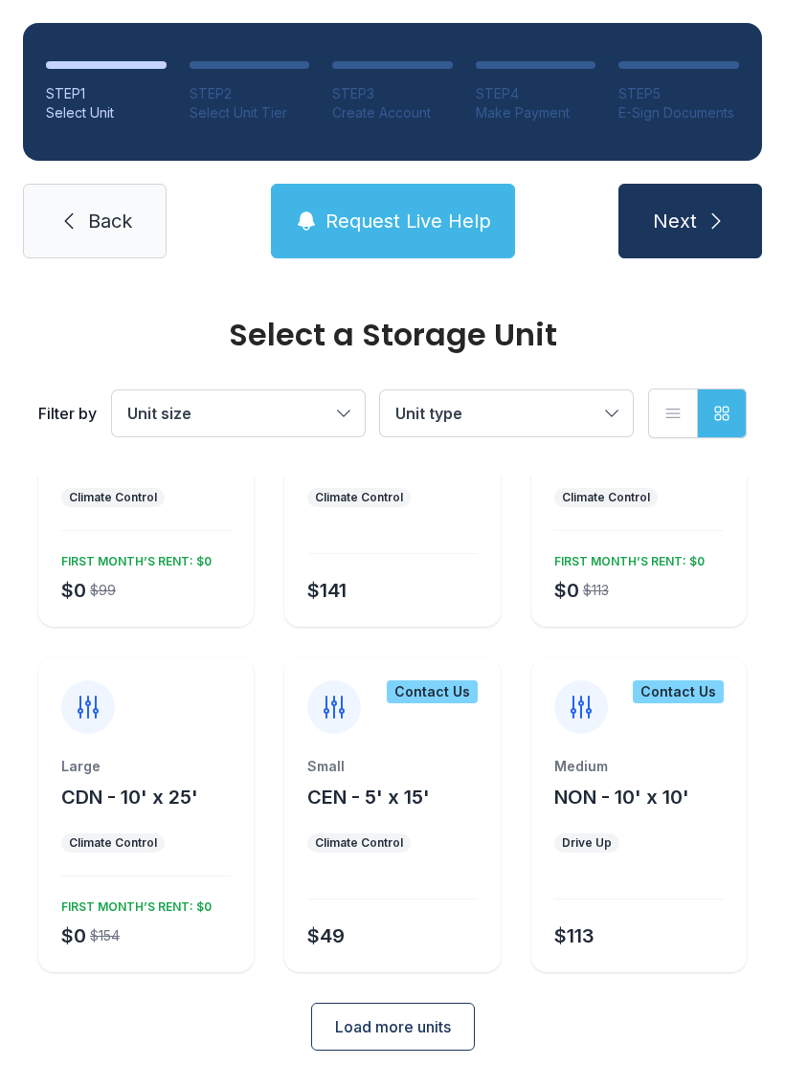
scroll to position [1549, 0]
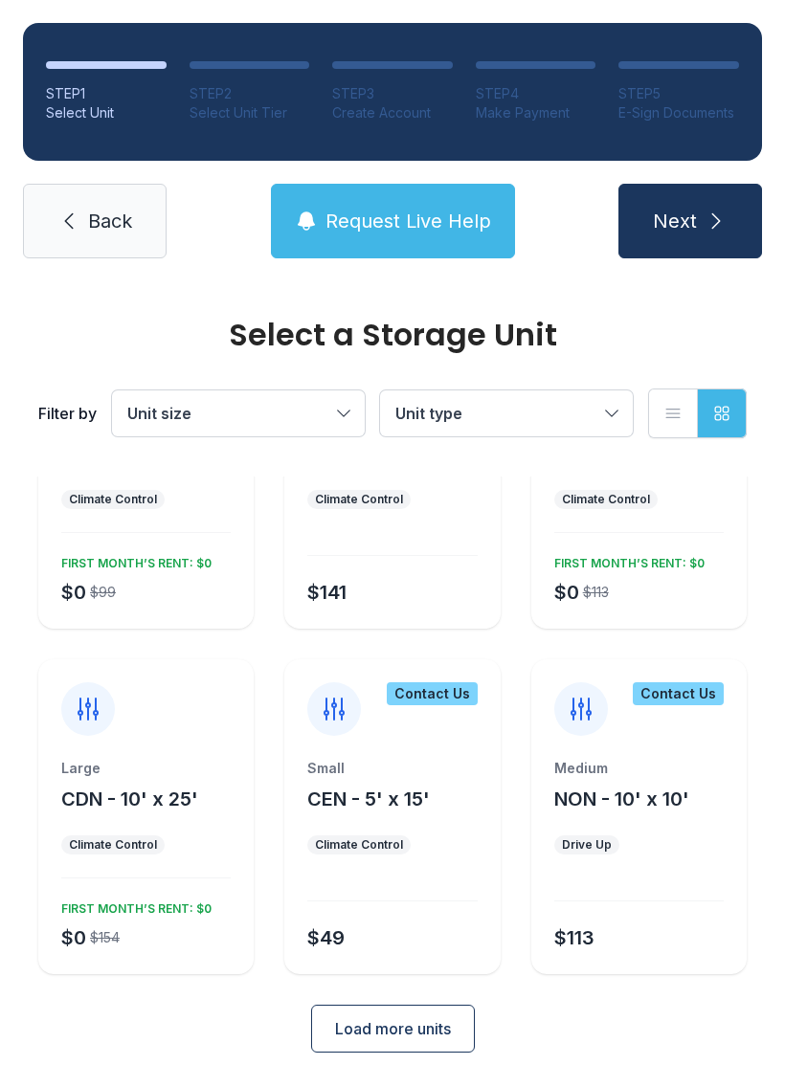
click at [420, 1014] on button "Load more units" at bounding box center [393, 1029] width 164 height 48
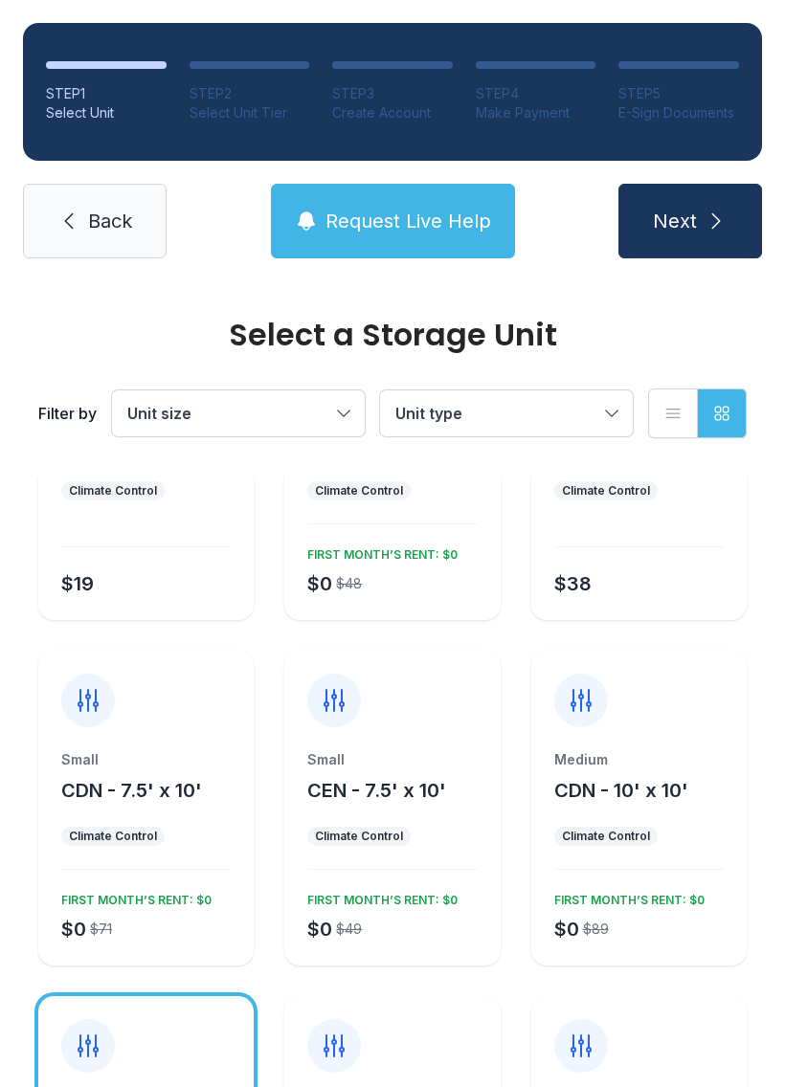
scroll to position [517, 0]
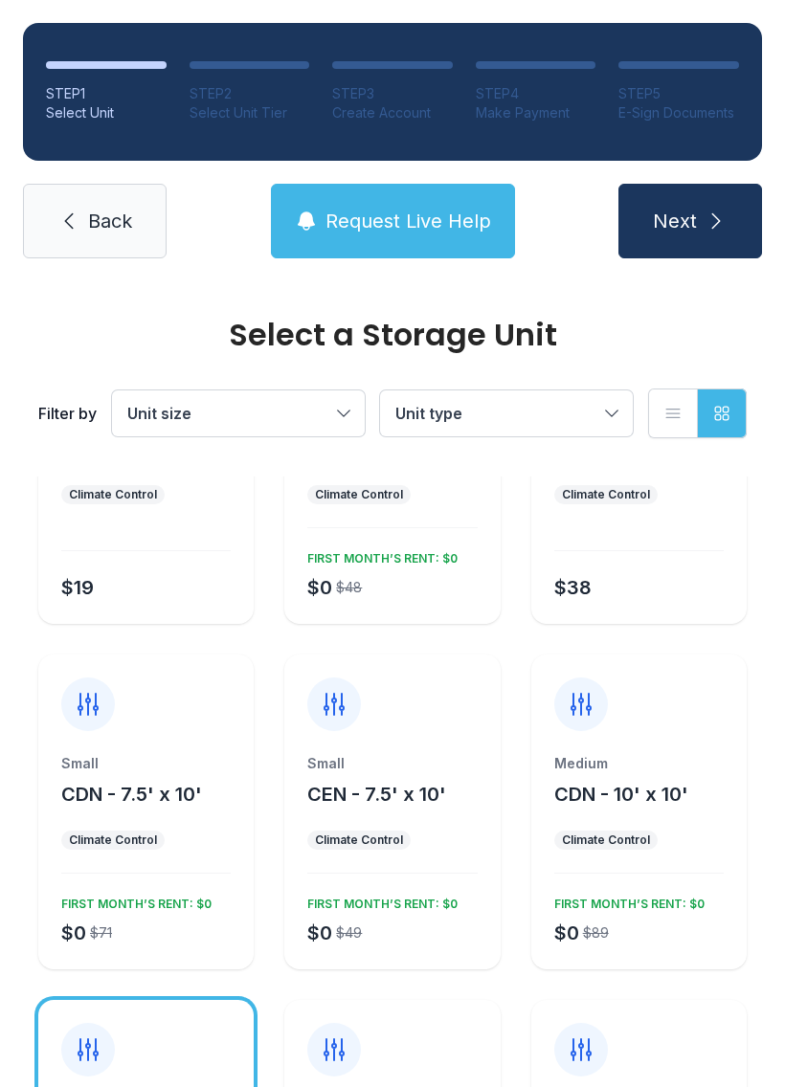
click at [637, 846] on div "Climate Control" at bounding box center [606, 840] width 88 height 15
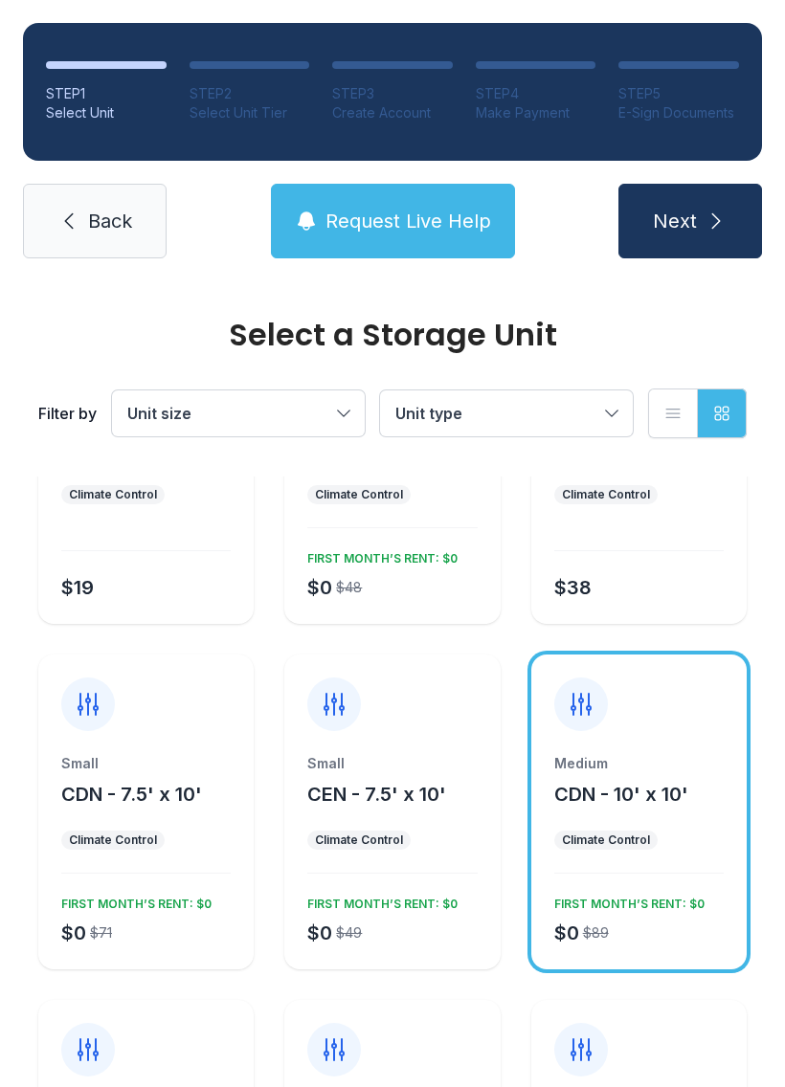
click at [692, 208] on span "Next" at bounding box center [675, 221] width 44 height 27
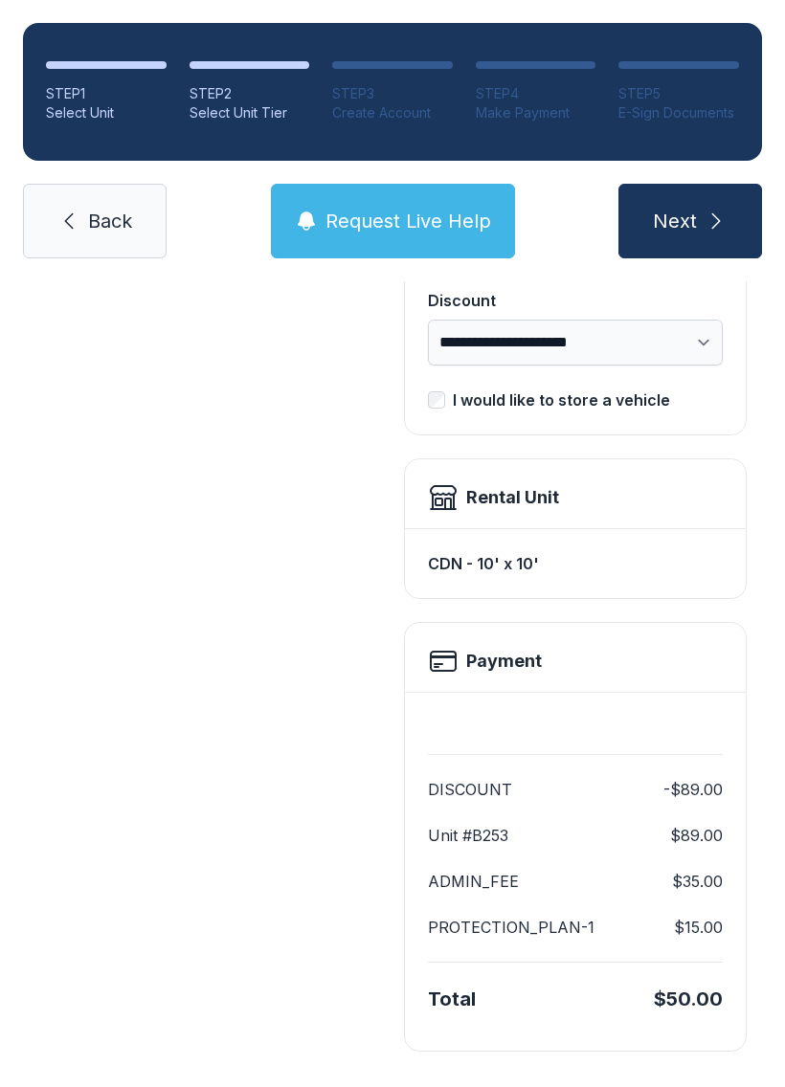
scroll to position [391, 0]
click at [68, 213] on icon at bounding box center [68, 221] width 23 height 23
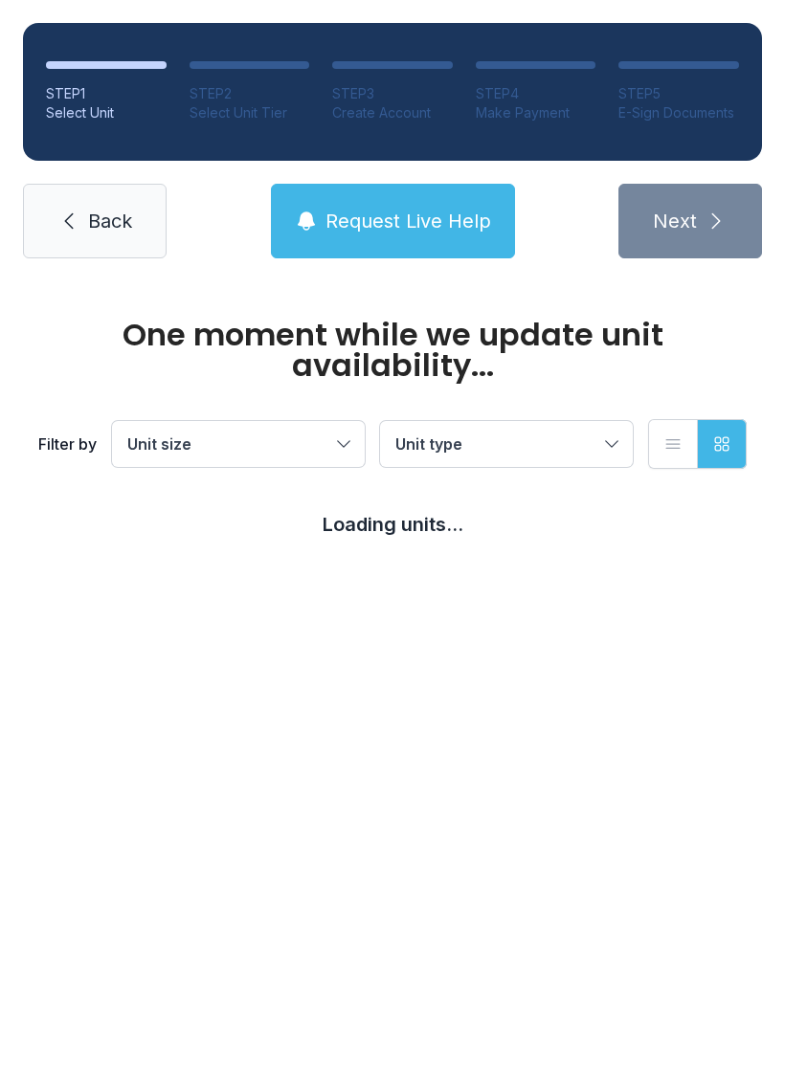
click at [68, 212] on icon at bounding box center [68, 221] width 23 height 23
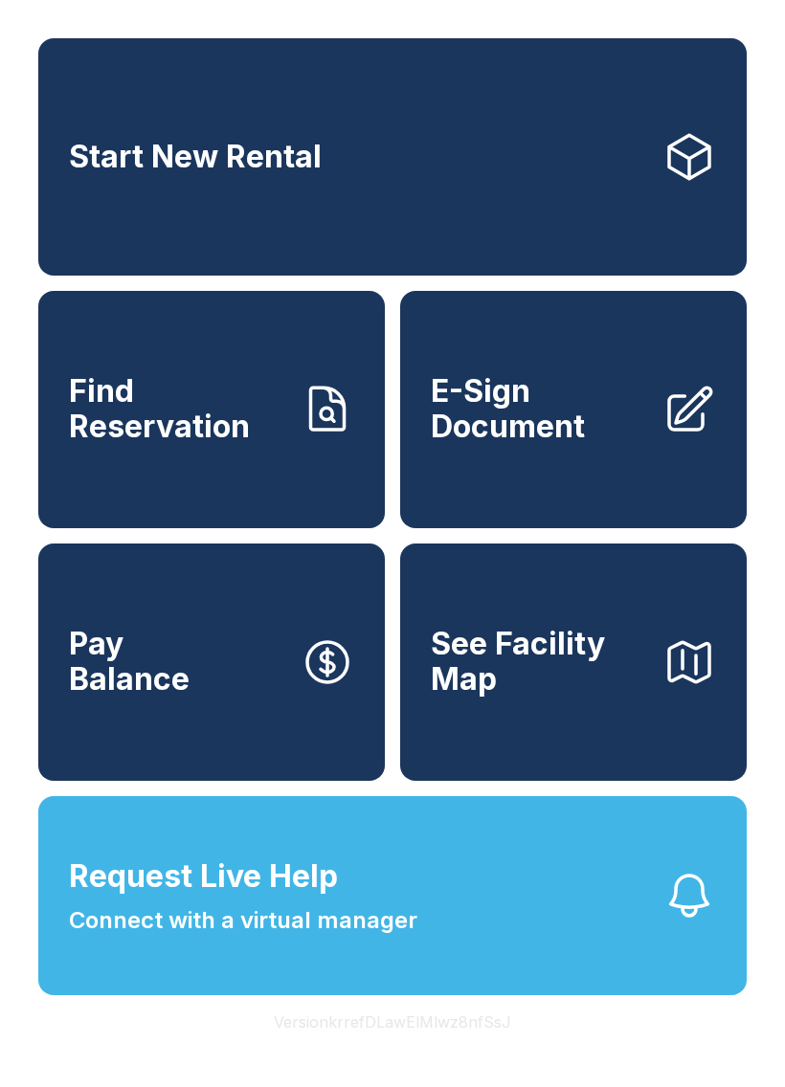
click at [124, 438] on span "Find Reservation" at bounding box center [177, 409] width 216 height 70
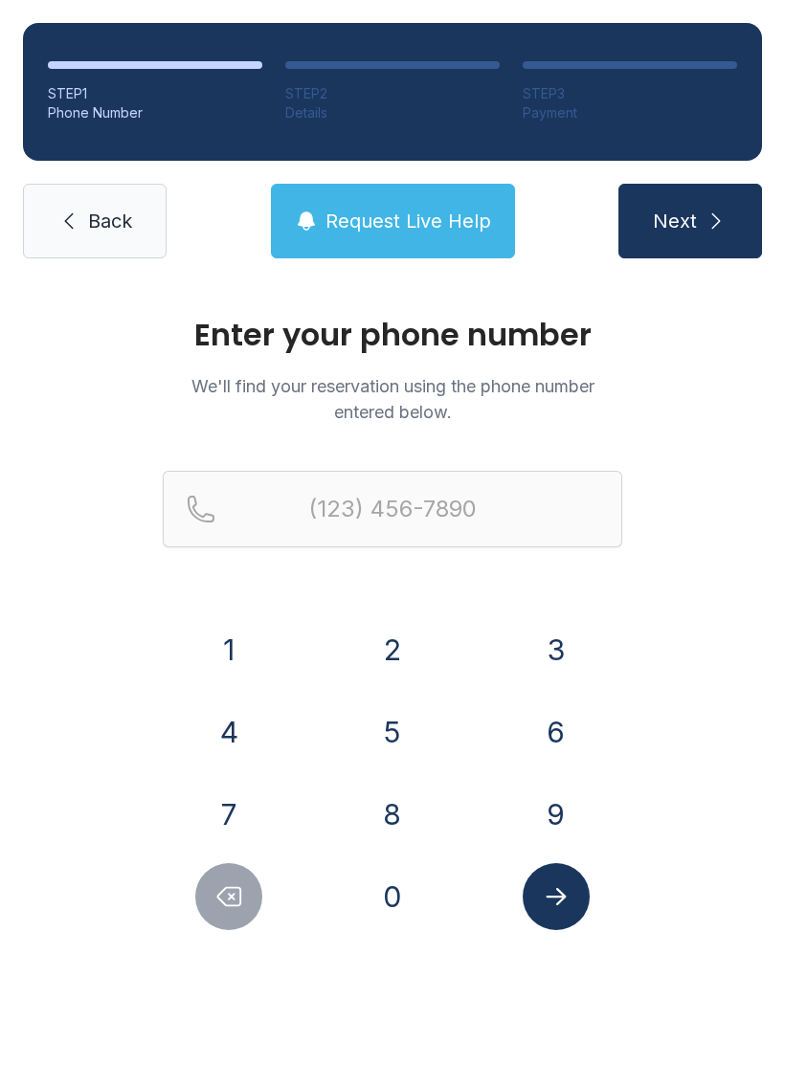
click at [567, 668] on button "3" at bounding box center [556, 649] width 67 height 67
click at [256, 721] on button "4" at bounding box center [228, 732] width 67 height 67
click at [228, 817] on button "7" at bounding box center [228, 814] width 67 height 67
click at [382, 655] on button "2" at bounding box center [392, 649] width 67 height 67
click at [397, 820] on button "8" at bounding box center [392, 814] width 67 height 67
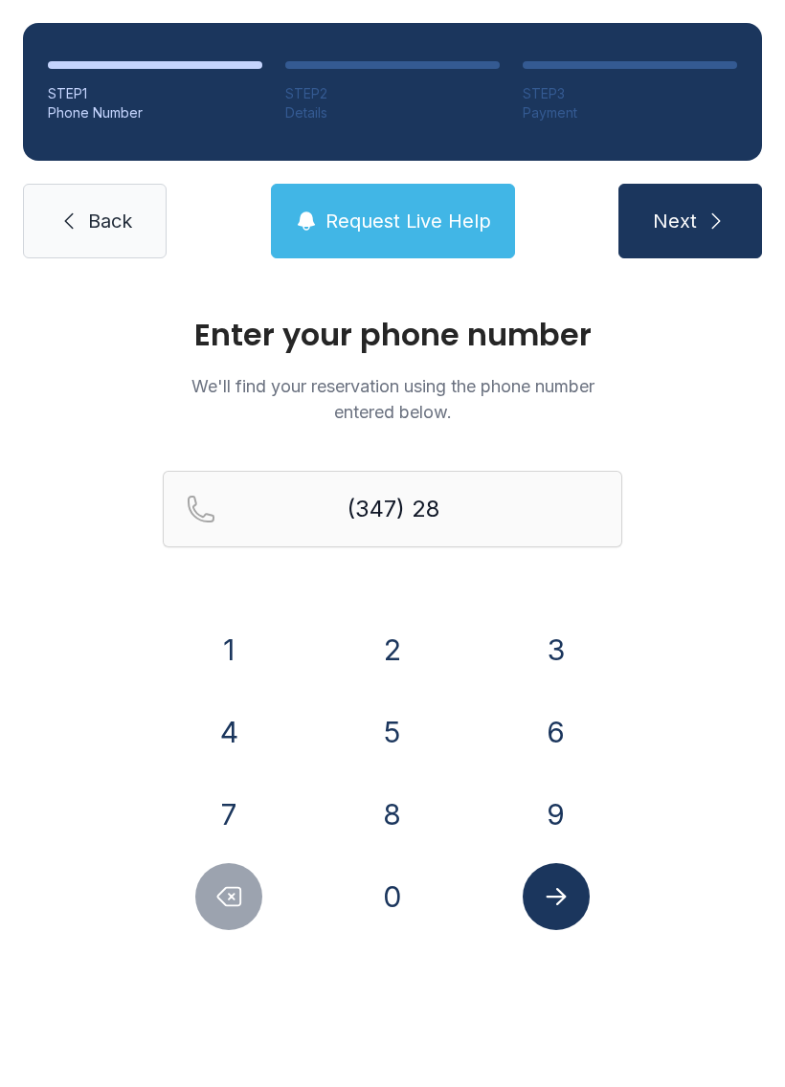
click at [540, 648] on button "3" at bounding box center [556, 649] width 67 height 67
click at [242, 817] on button "7" at bounding box center [228, 814] width 67 height 67
click at [387, 658] on button "2" at bounding box center [392, 649] width 67 height 67
click at [395, 811] on button "8" at bounding box center [392, 814] width 67 height 67
click at [243, 656] on button "1" at bounding box center [228, 649] width 67 height 67
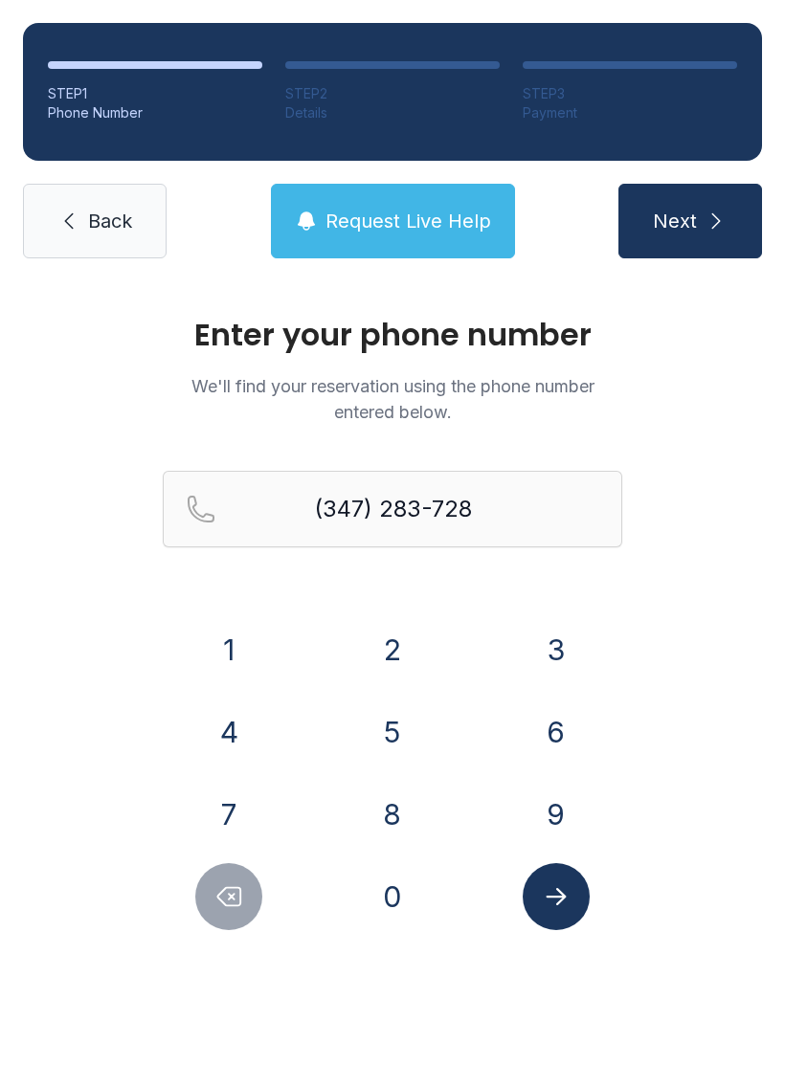
type input "[PHONE_NUMBER]"
click at [559, 896] on icon "Submit lookup form" at bounding box center [556, 896] width 20 height 17
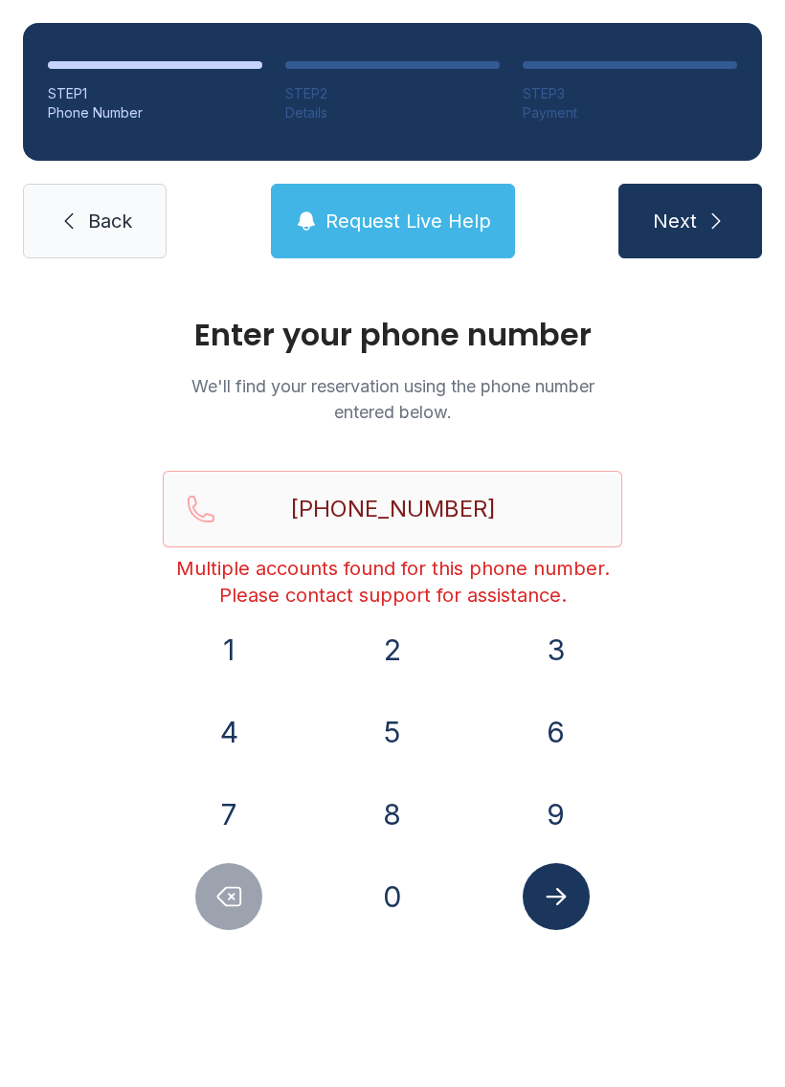
click at [720, 220] on icon "submit" at bounding box center [715, 221] width 23 height 23
click at [115, 219] on span "Back" at bounding box center [110, 221] width 44 height 27
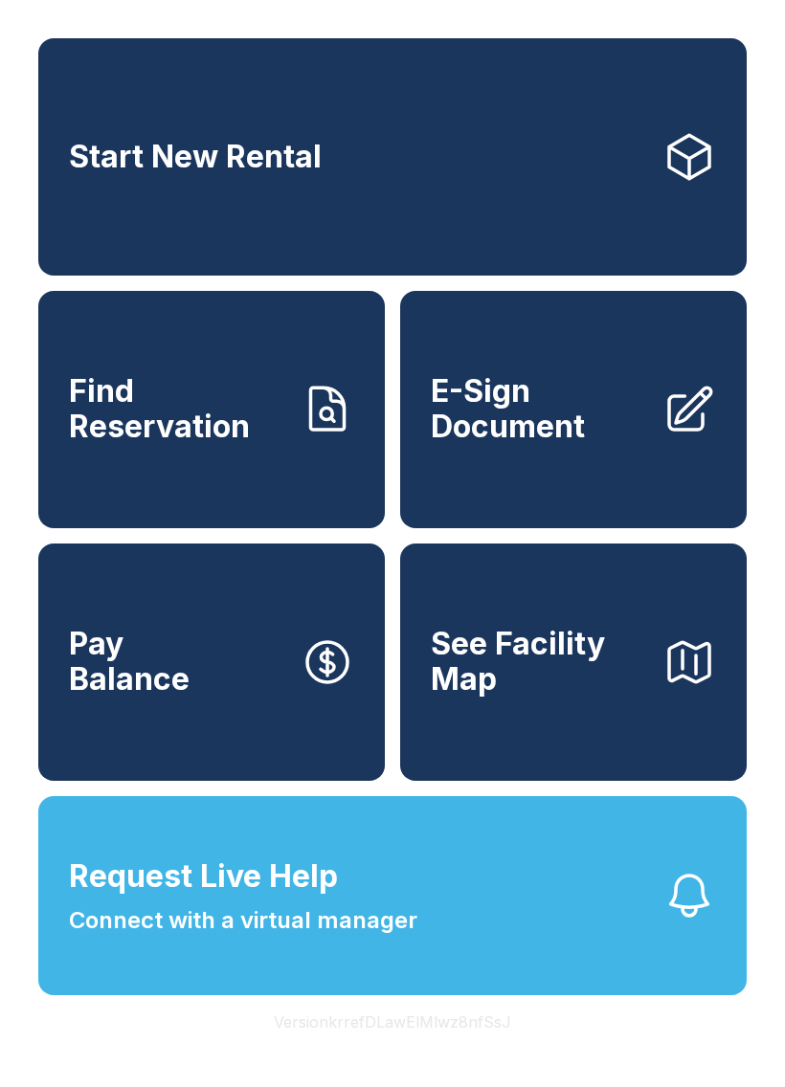
click at [628, 697] on span "See Facility Map" at bounding box center [539, 662] width 216 height 70
click at [253, 421] on span "Find Reservation" at bounding box center [177, 409] width 216 height 70
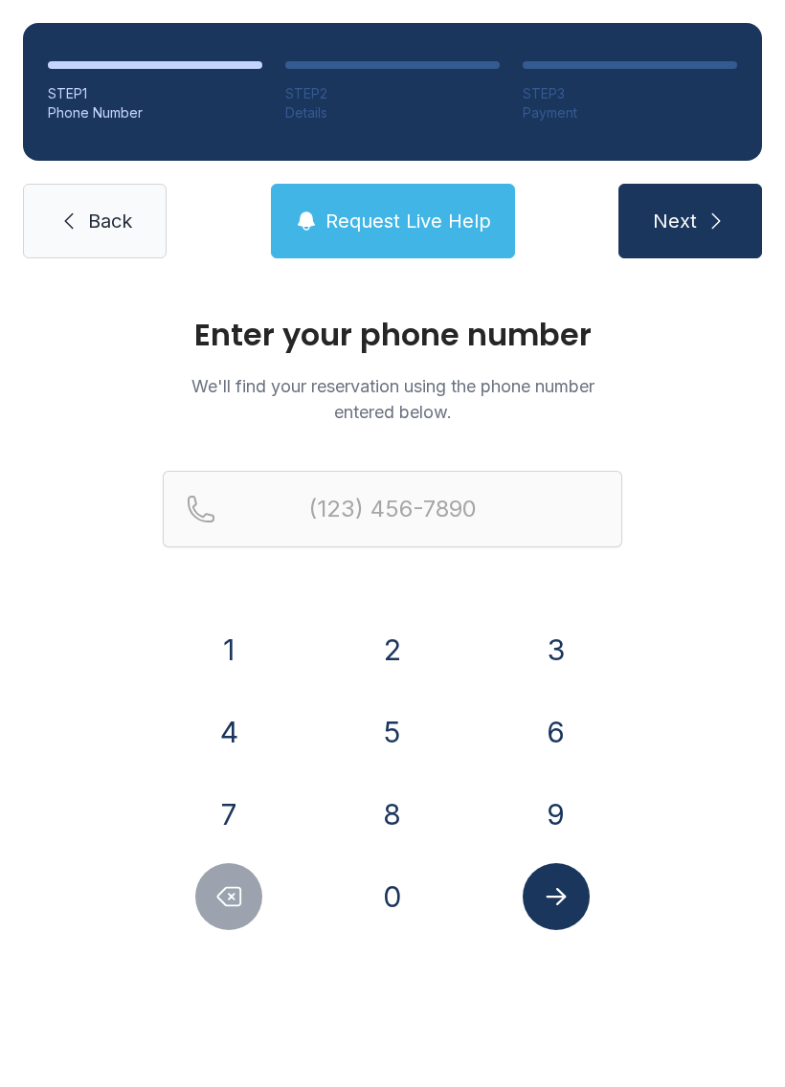
click at [555, 643] on button "3" at bounding box center [556, 649] width 67 height 67
click at [219, 734] on button "4" at bounding box center [228, 732] width 67 height 67
click at [230, 820] on button "7" at bounding box center [228, 814] width 67 height 67
click at [372, 654] on button "2" at bounding box center [392, 649] width 67 height 67
click at [393, 823] on button "8" at bounding box center [392, 814] width 67 height 67
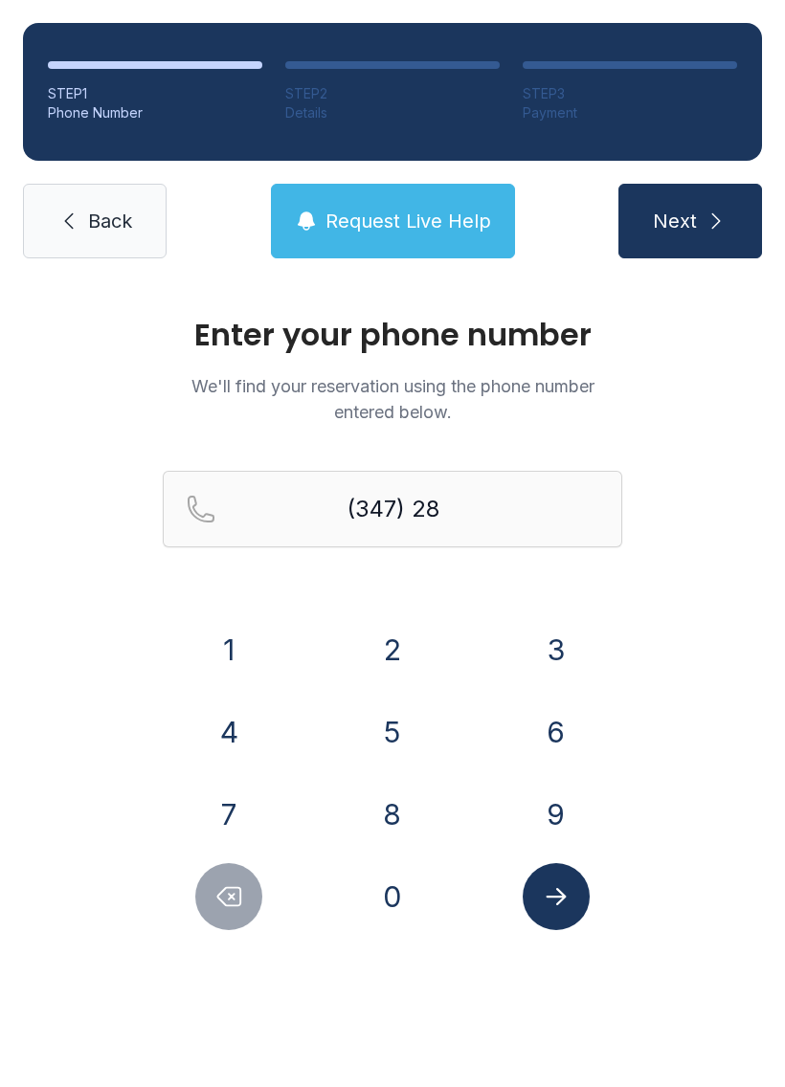
click at [543, 636] on button "3" at bounding box center [556, 649] width 67 height 67
click at [235, 797] on button "7" at bounding box center [228, 814] width 67 height 67
click at [409, 635] on button "2" at bounding box center [392, 649] width 67 height 67
click at [382, 814] on button "8" at bounding box center [392, 814] width 67 height 67
click at [259, 647] on button "1" at bounding box center [228, 649] width 67 height 67
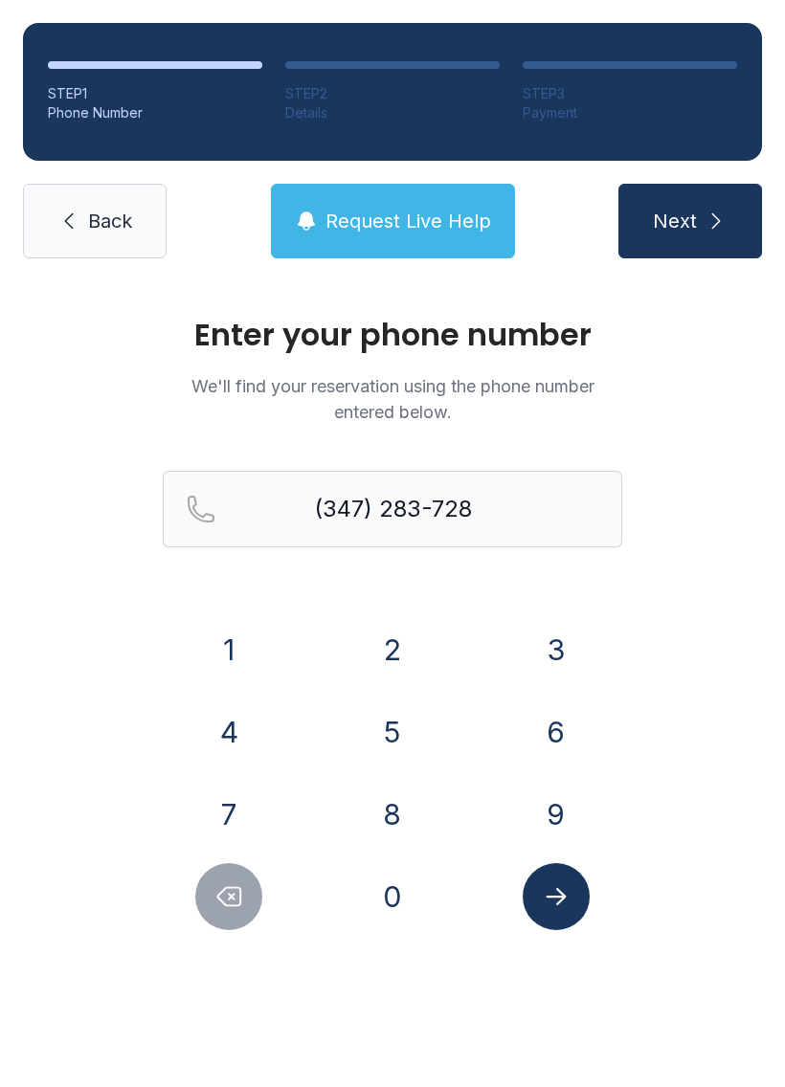
type input "[PHONE_NUMBER]"
click at [569, 908] on icon "Submit lookup form" at bounding box center [556, 897] width 29 height 29
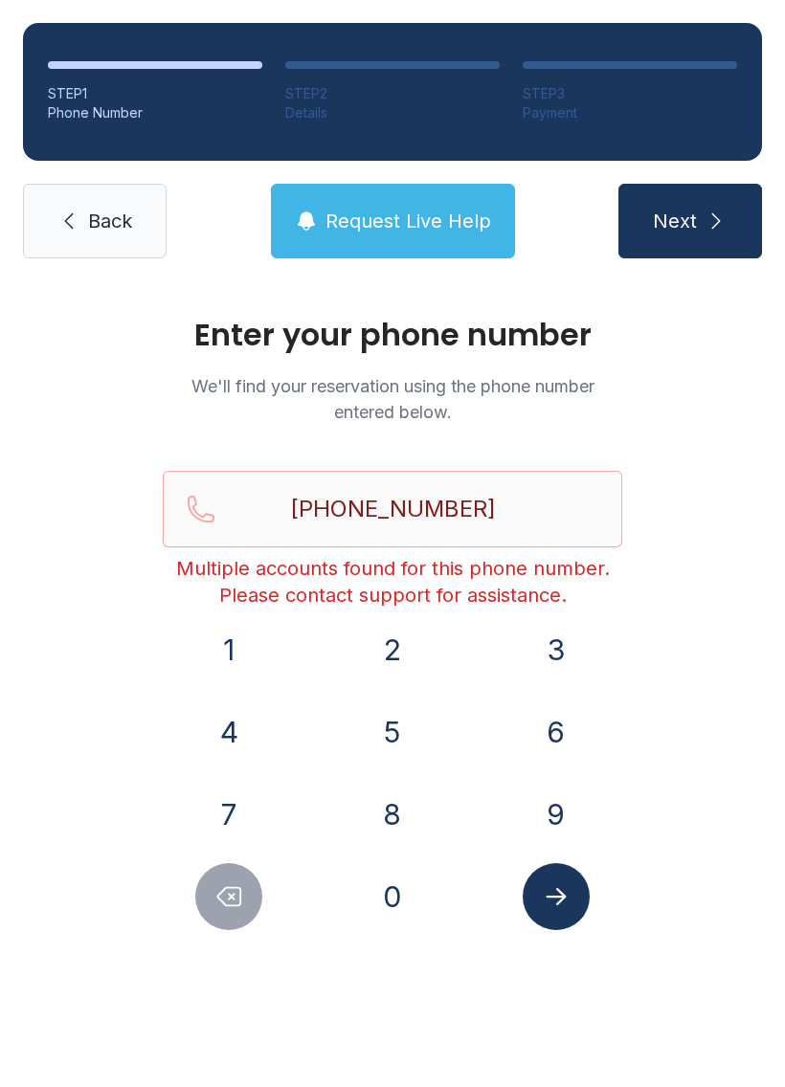
click at [101, 220] on span "Back" at bounding box center [110, 221] width 44 height 27
